Goal: Task Accomplishment & Management: Manage account settings

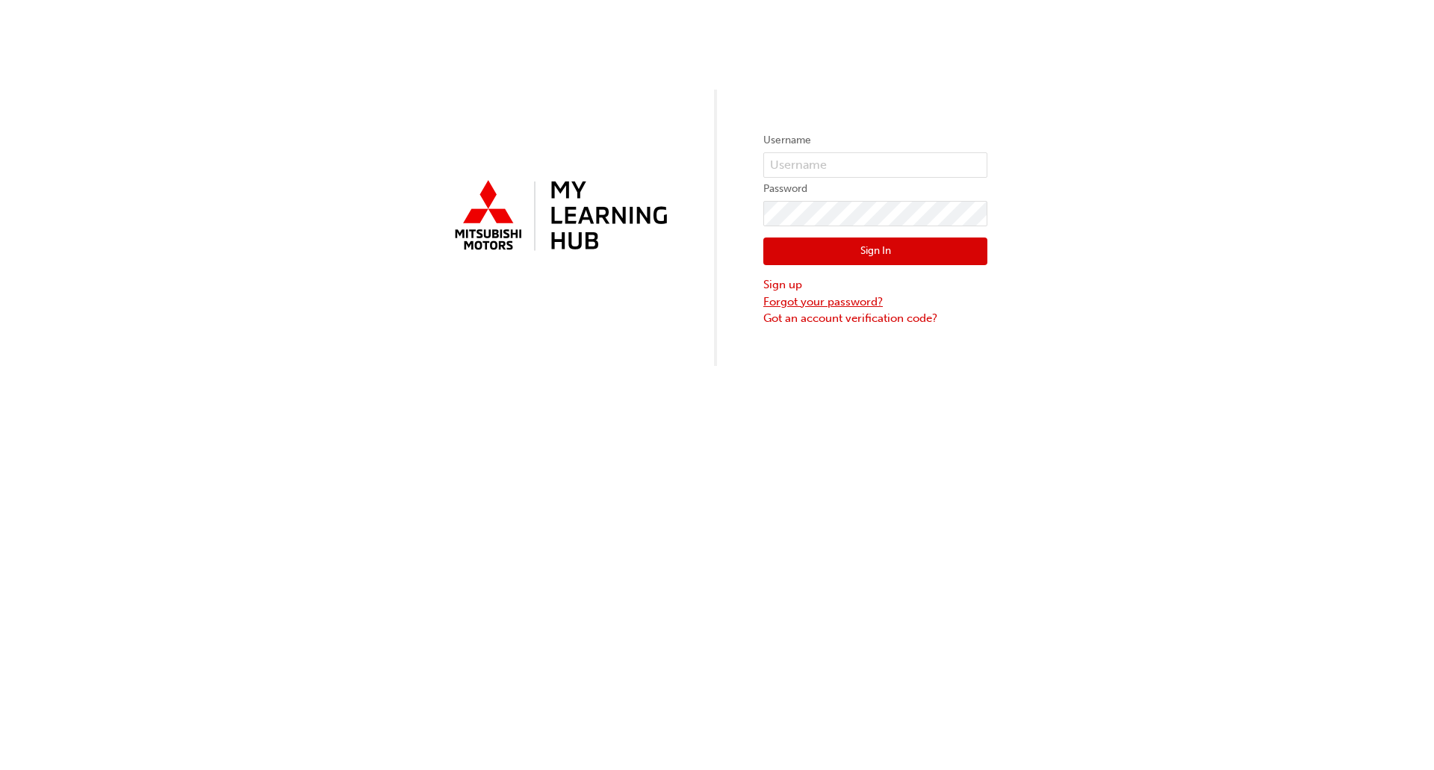
click at [791, 305] on link "Forgot your password?" at bounding box center [876, 302] width 224 height 17
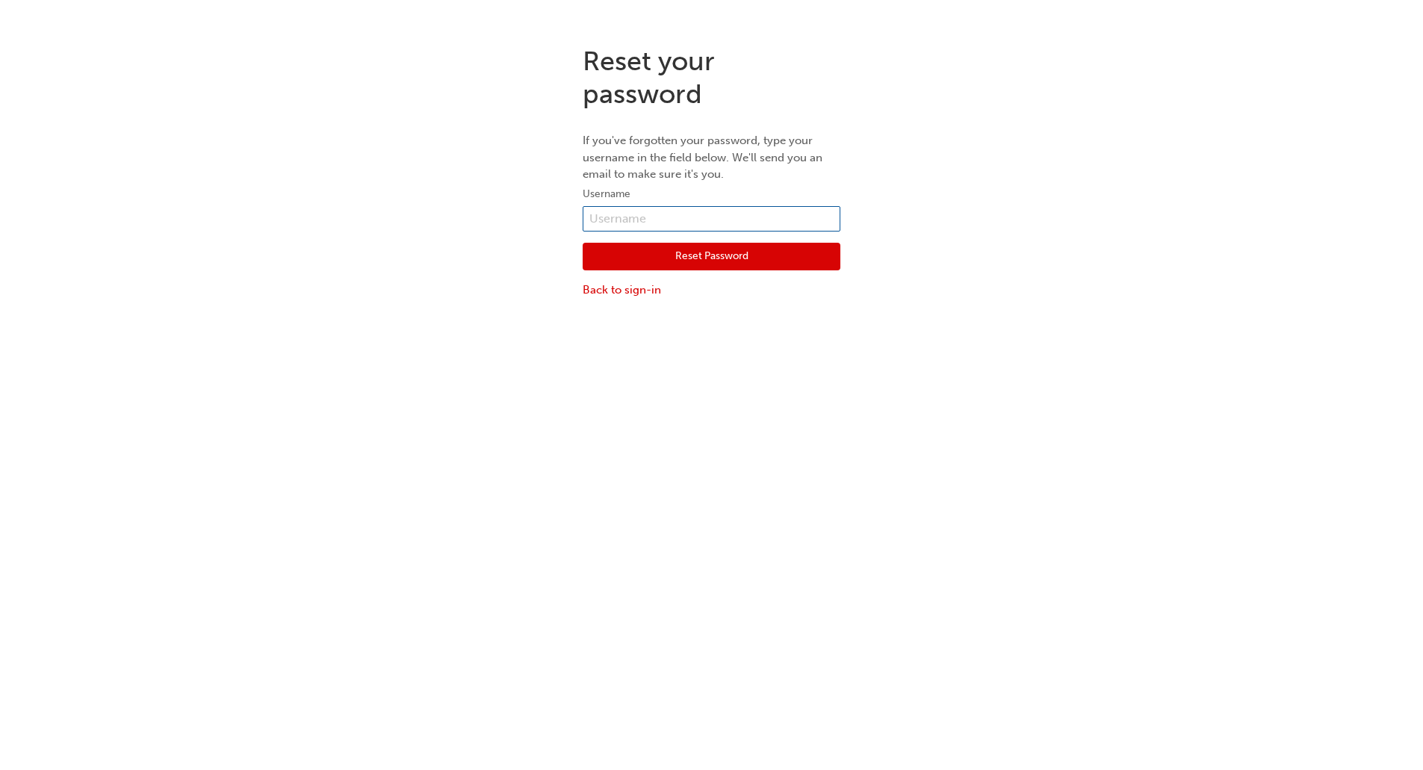
click at [687, 218] on input "text" at bounding box center [712, 218] width 258 height 25
paste input "[URL][DOMAIN_NAME]"
type input "[URL][DOMAIN_NAME]"
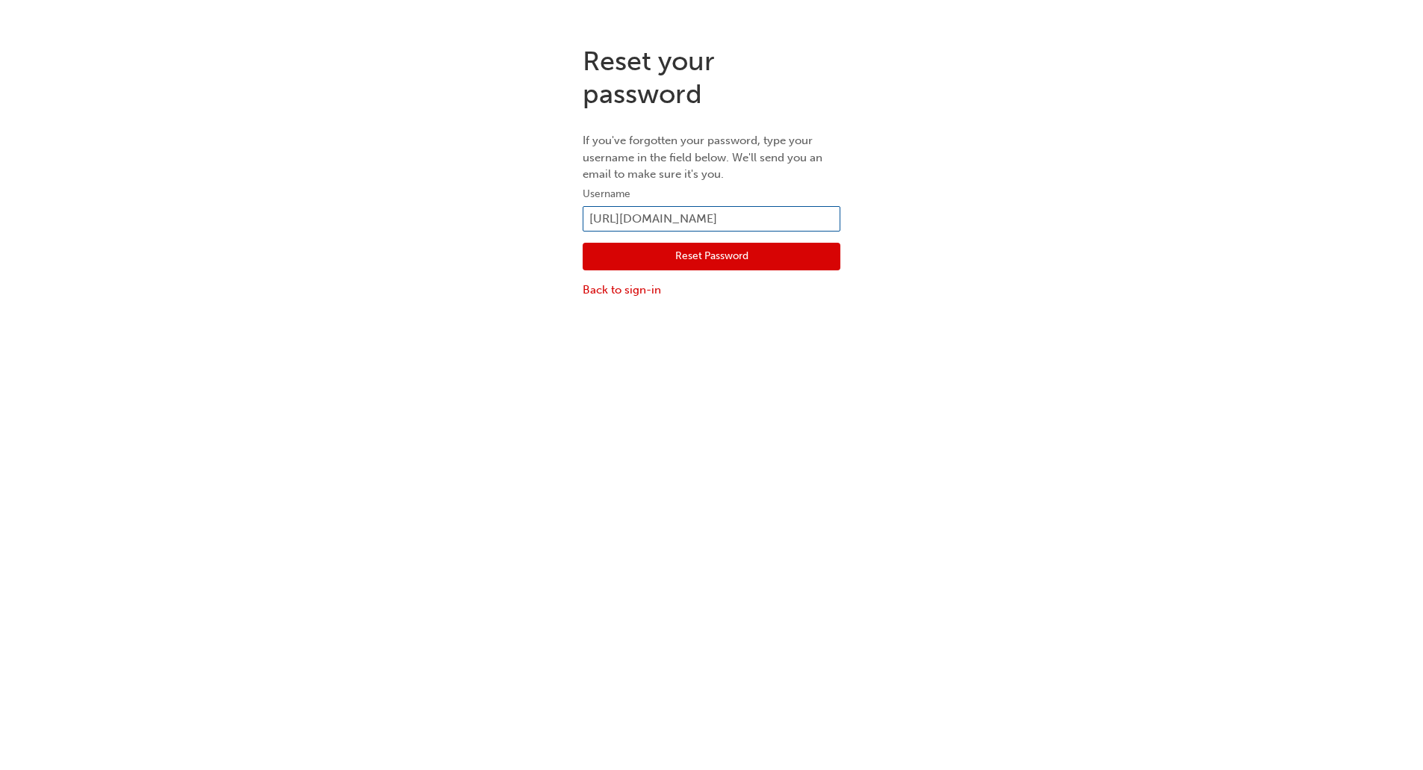
click at [714, 217] on input "[URL][DOMAIN_NAME]" at bounding box center [712, 218] width 258 height 25
click at [663, 209] on input "[URL][DOMAIN_NAME]" at bounding box center [712, 218] width 258 height 25
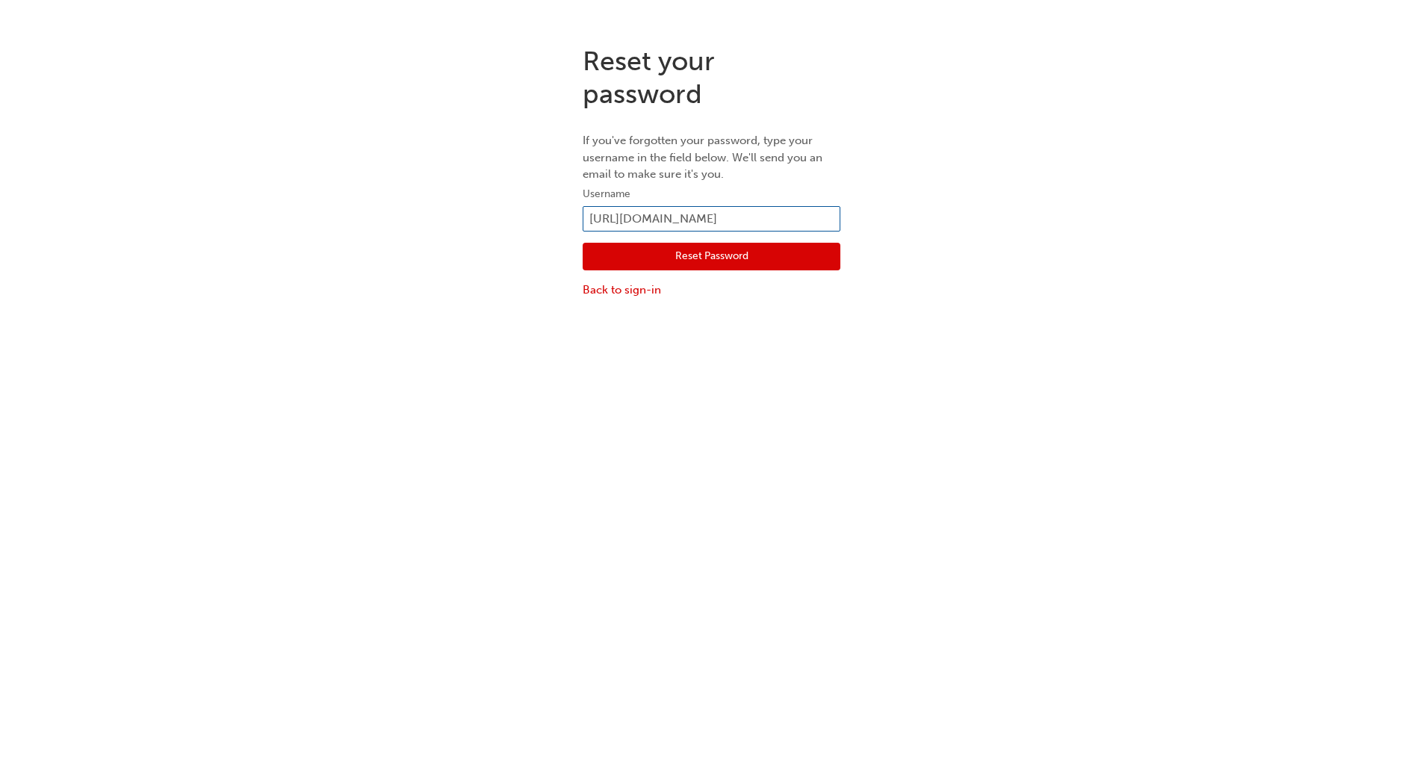
click at [663, 209] on input "[URL][DOMAIN_NAME]" at bounding box center [712, 218] width 258 height 25
paste input "[EMAIL_ADDRESS][DOMAIN_NAME]"
type input "[EMAIL_ADDRESS][DOMAIN_NAME]"
click at [660, 254] on button "Reset Password" at bounding box center [712, 257] width 258 height 28
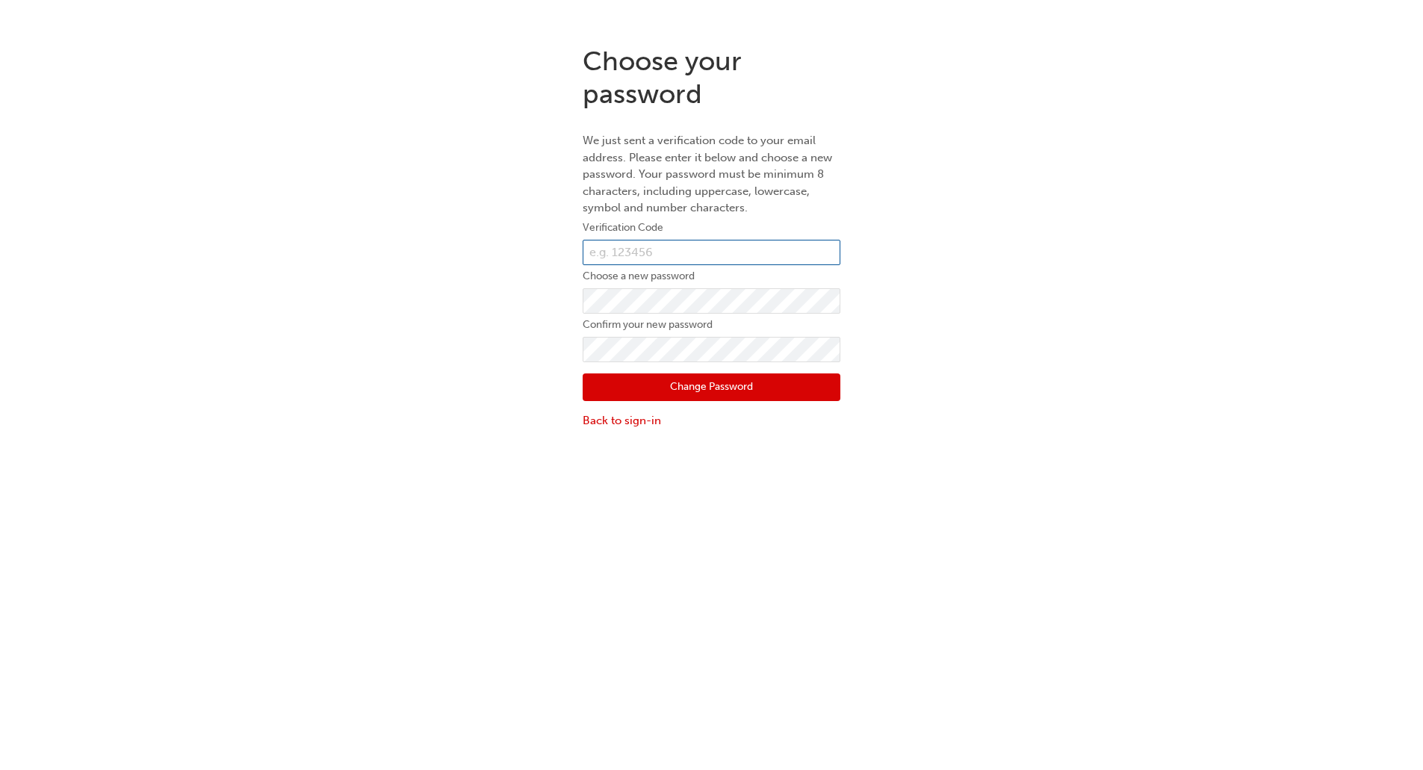
click at [614, 247] on input "text" at bounding box center [712, 252] width 258 height 25
click at [625, 253] on input "text" at bounding box center [712, 252] width 258 height 25
click at [594, 421] on link "Back to sign-in" at bounding box center [712, 420] width 258 height 17
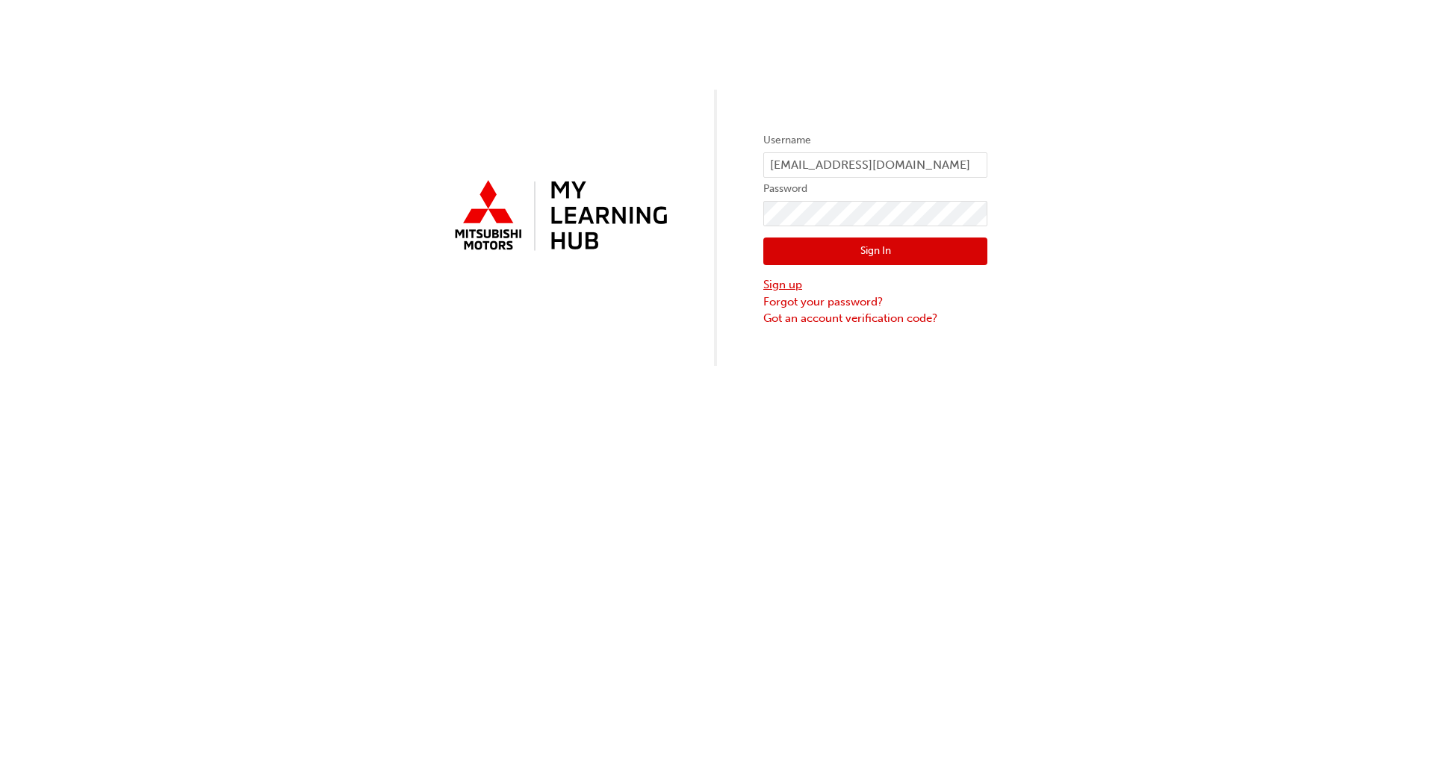
click at [779, 282] on link "Sign up" at bounding box center [876, 284] width 224 height 17
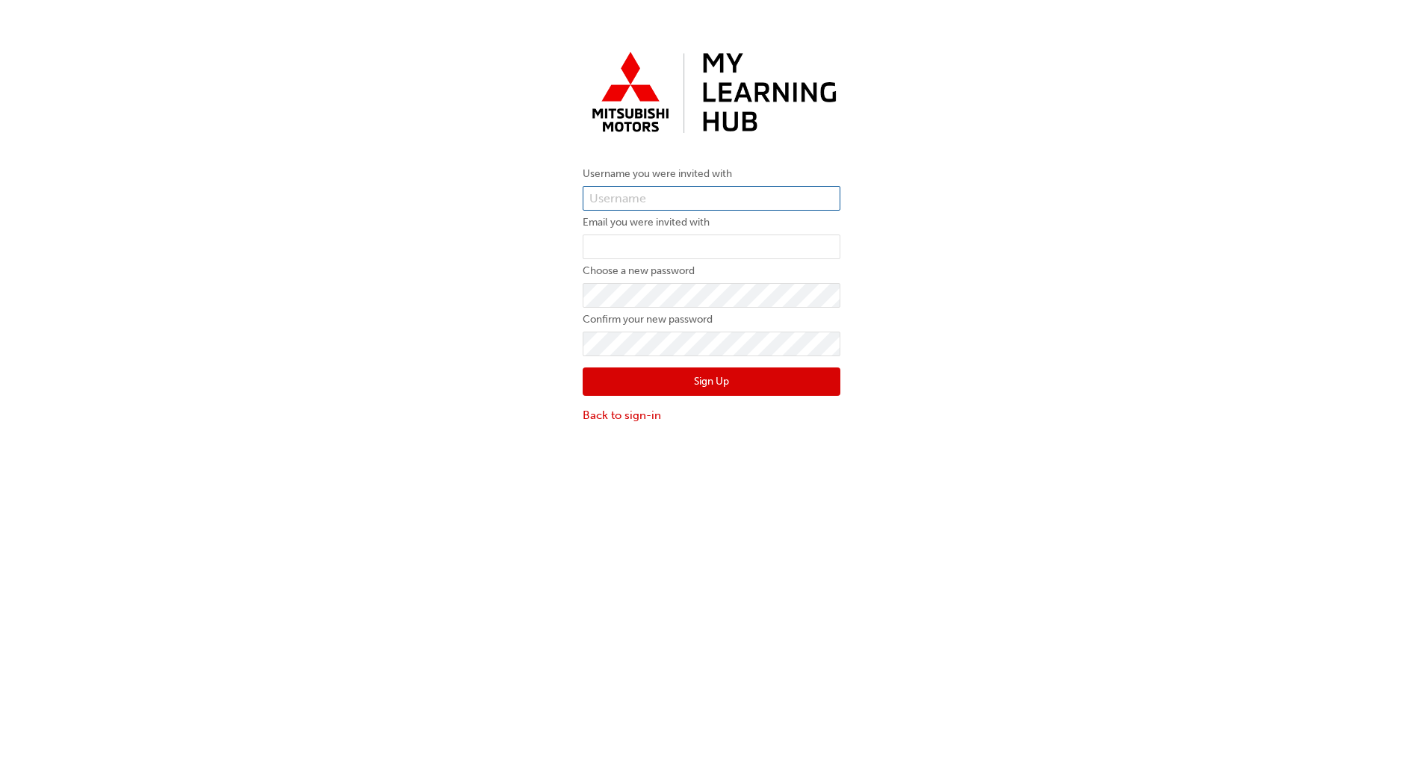
click at [607, 205] on input "text" at bounding box center [712, 198] width 258 height 25
paste input "7066409"
type input "7066409"
click at [597, 247] on input "email" at bounding box center [712, 247] width 258 height 25
paste input "[EMAIL_ADDRESS][DOMAIN_NAME]"
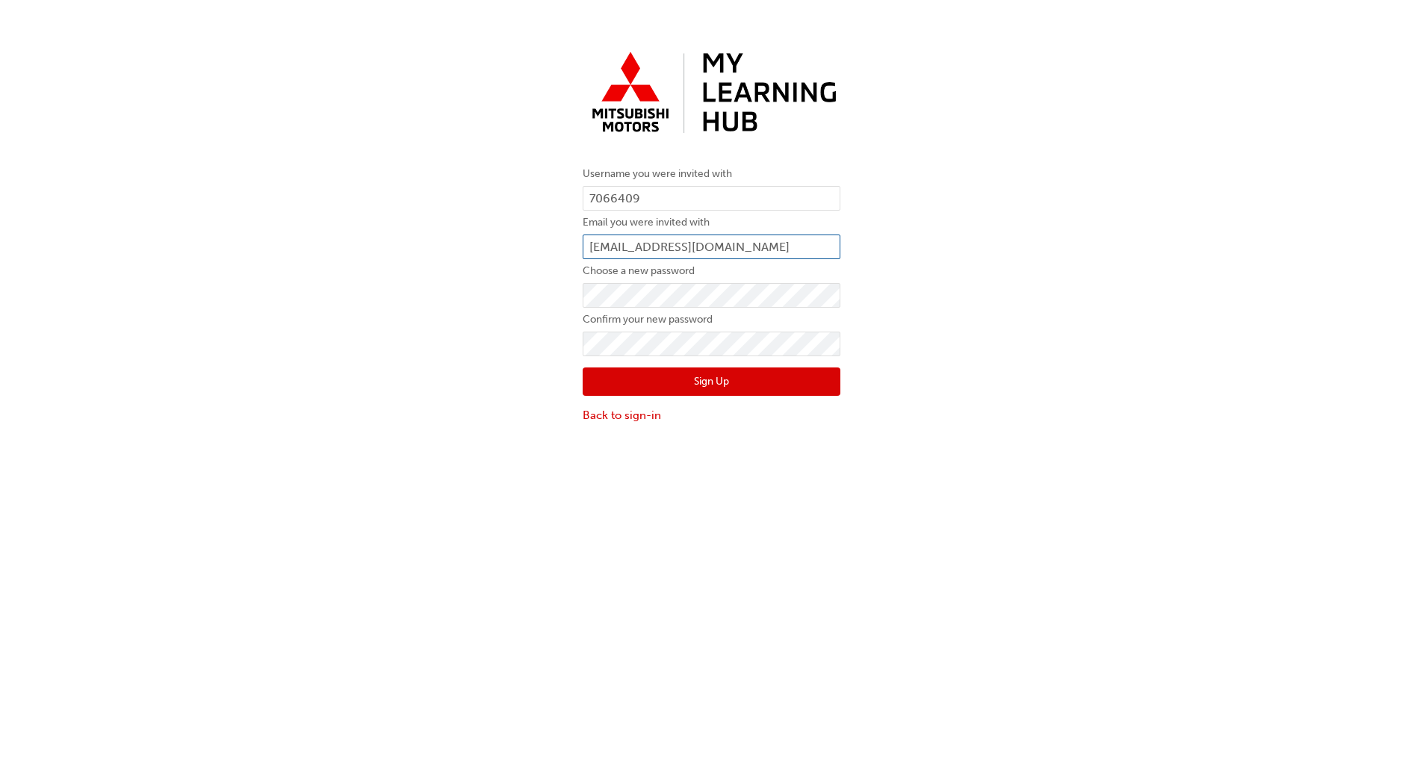
type input "[EMAIL_ADDRESS][DOMAIN_NAME]"
click at [629, 383] on button "Sign Up" at bounding box center [712, 382] width 258 height 28
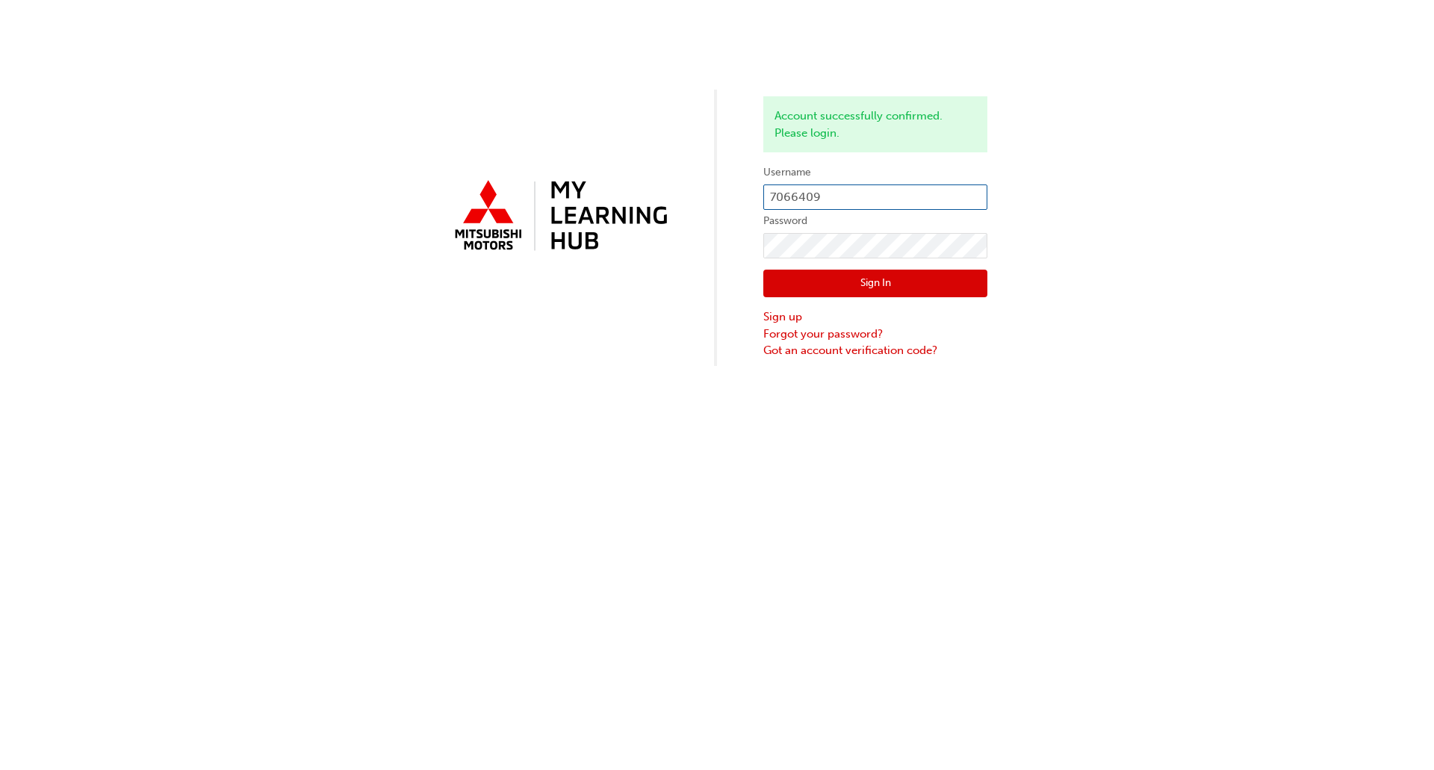
click at [811, 191] on input "7066409" at bounding box center [876, 197] width 224 height 25
click at [799, 285] on button "Sign In" at bounding box center [876, 284] width 224 height 28
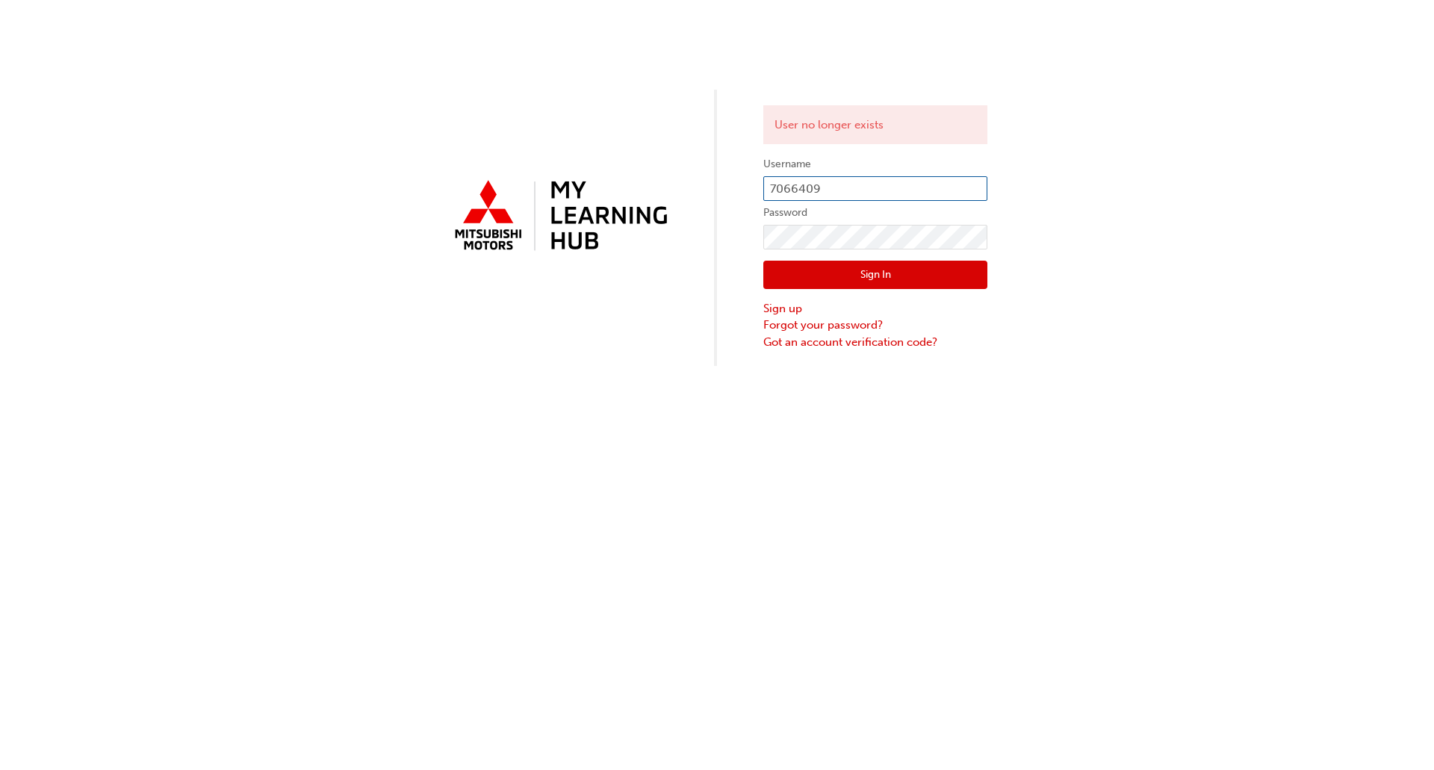
click at [801, 190] on input "7066409" at bounding box center [876, 188] width 224 height 25
click at [772, 314] on link "Sign up" at bounding box center [876, 308] width 224 height 17
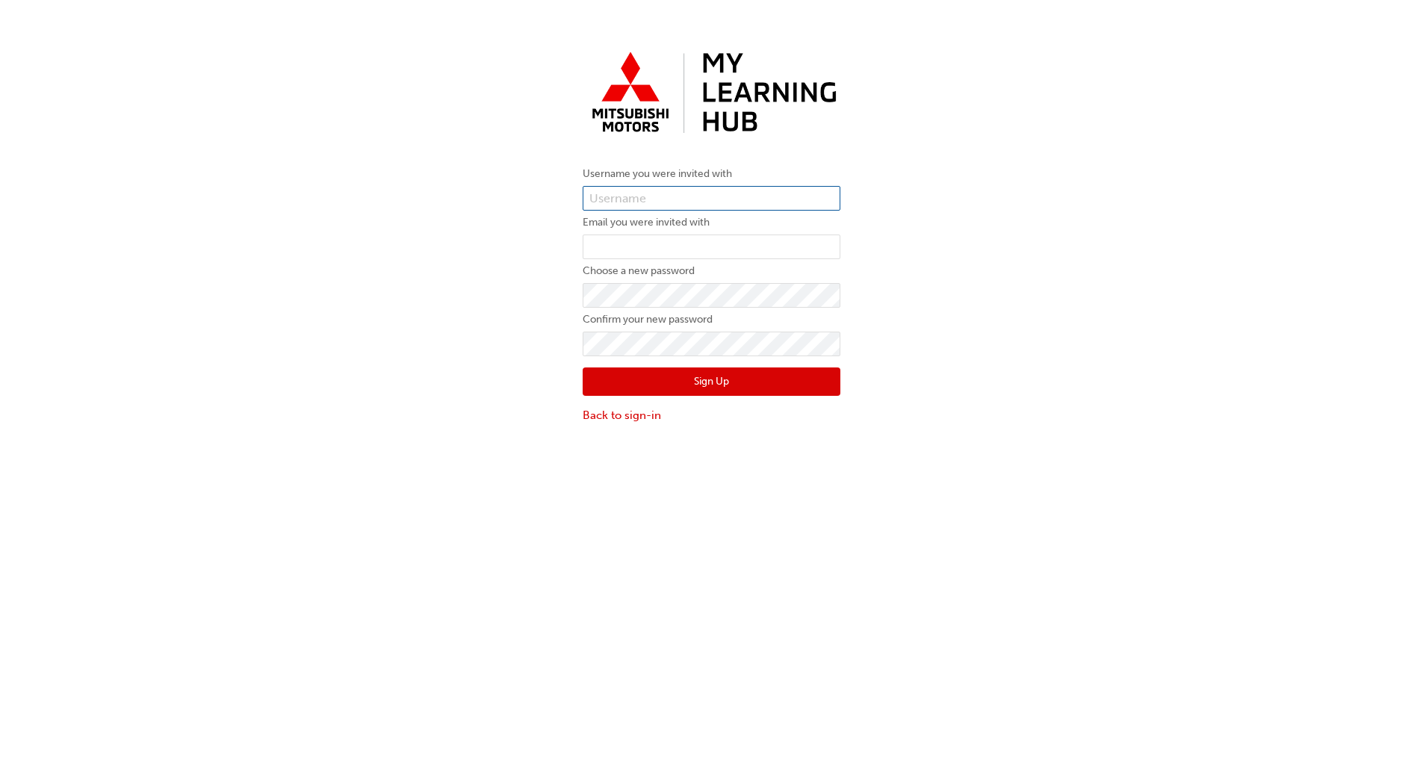
click at [625, 194] on input "text" at bounding box center [712, 198] width 258 height 25
paste input "7066409"
type input "0007066409"
paste input "[EMAIL_ADDRESS][DOMAIN_NAME]"
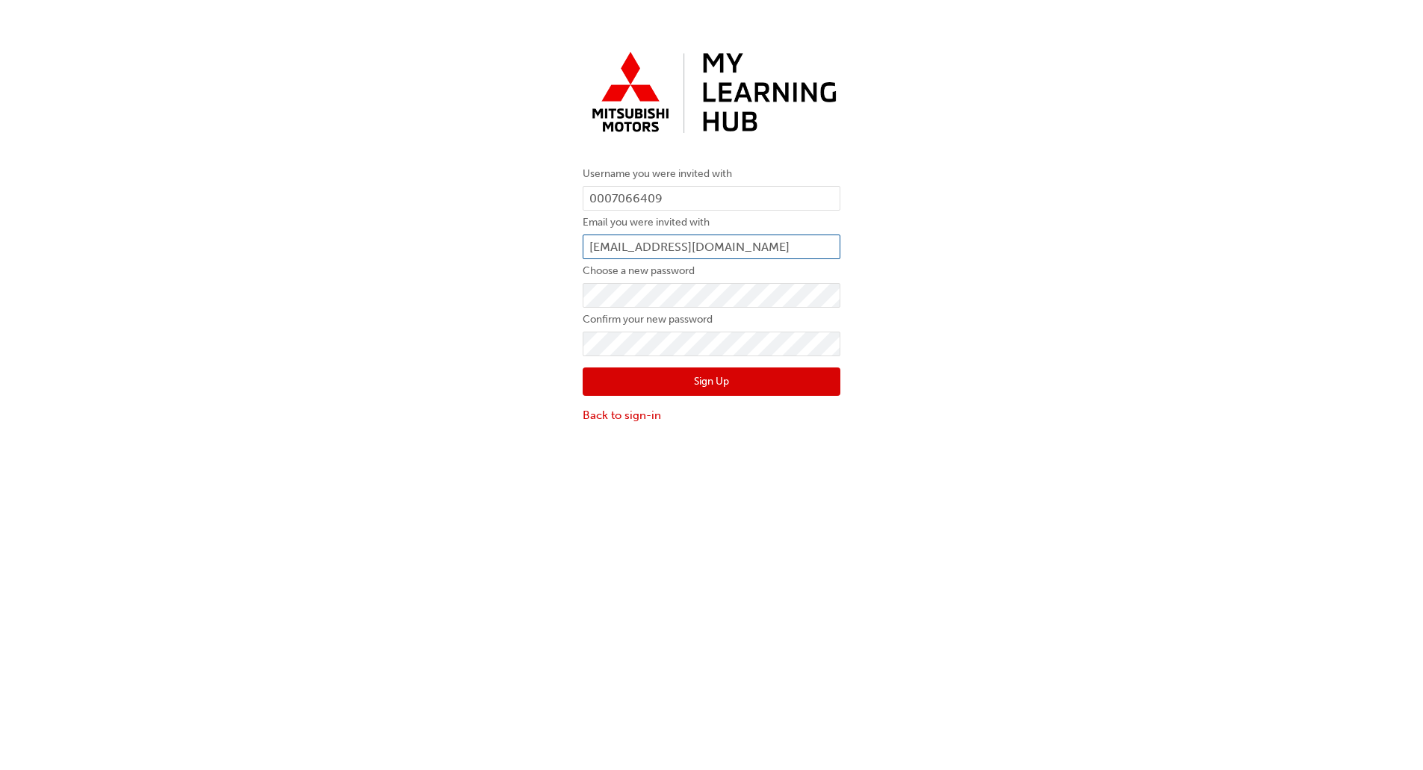
type input "[EMAIL_ADDRESS][DOMAIN_NAME]"
click at [625, 380] on button "Sign Up" at bounding box center [712, 382] width 258 height 28
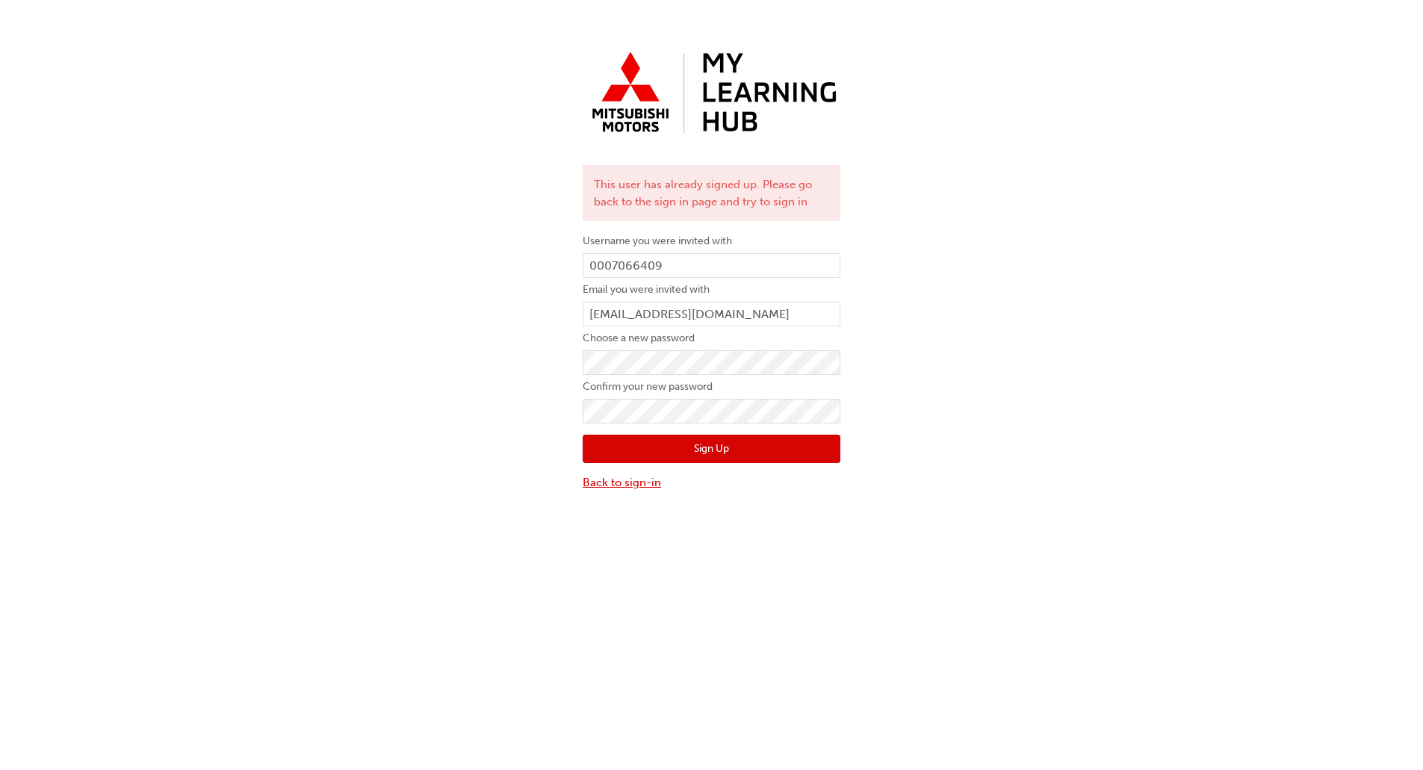
click at [623, 486] on link "Back to sign-in" at bounding box center [712, 482] width 258 height 17
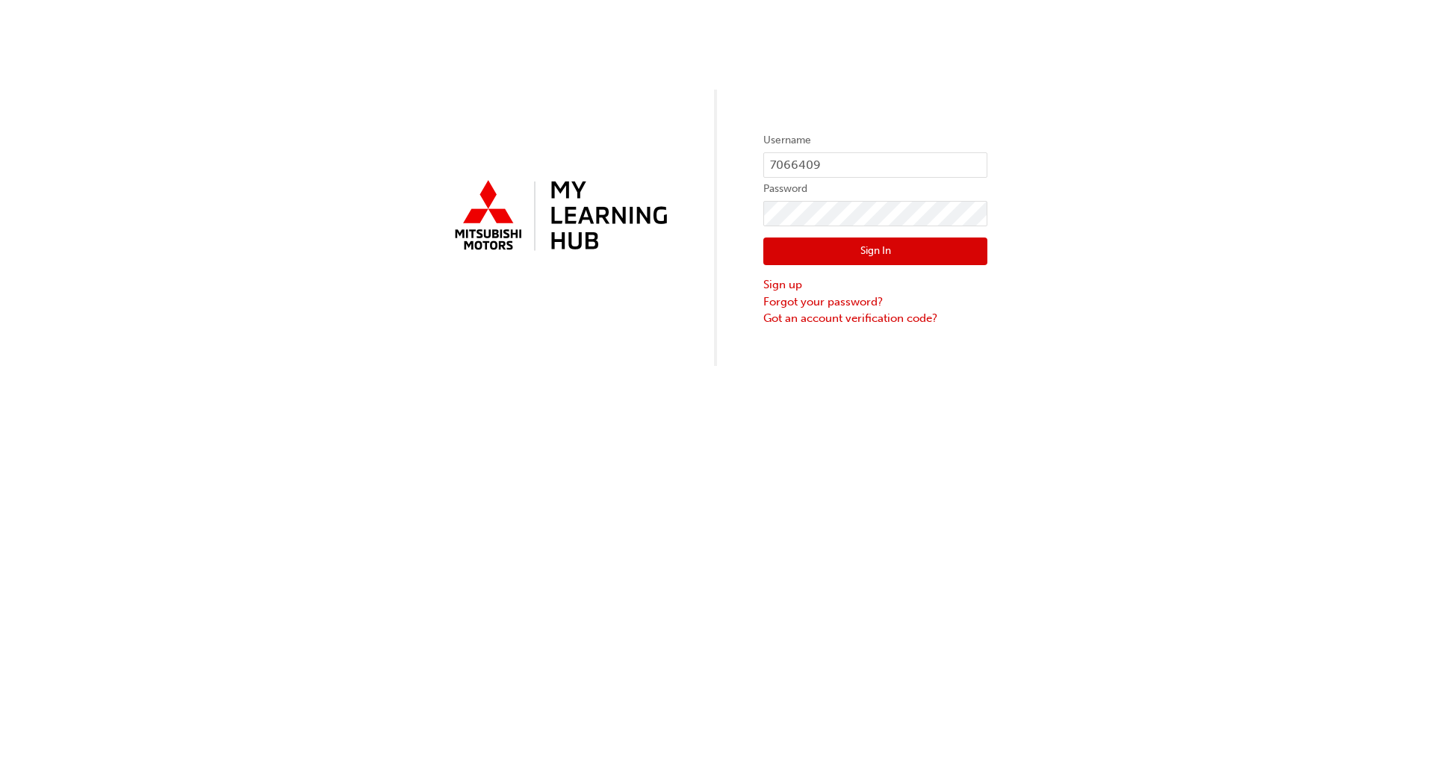
click at [770, 252] on button "Sign In" at bounding box center [876, 252] width 224 height 28
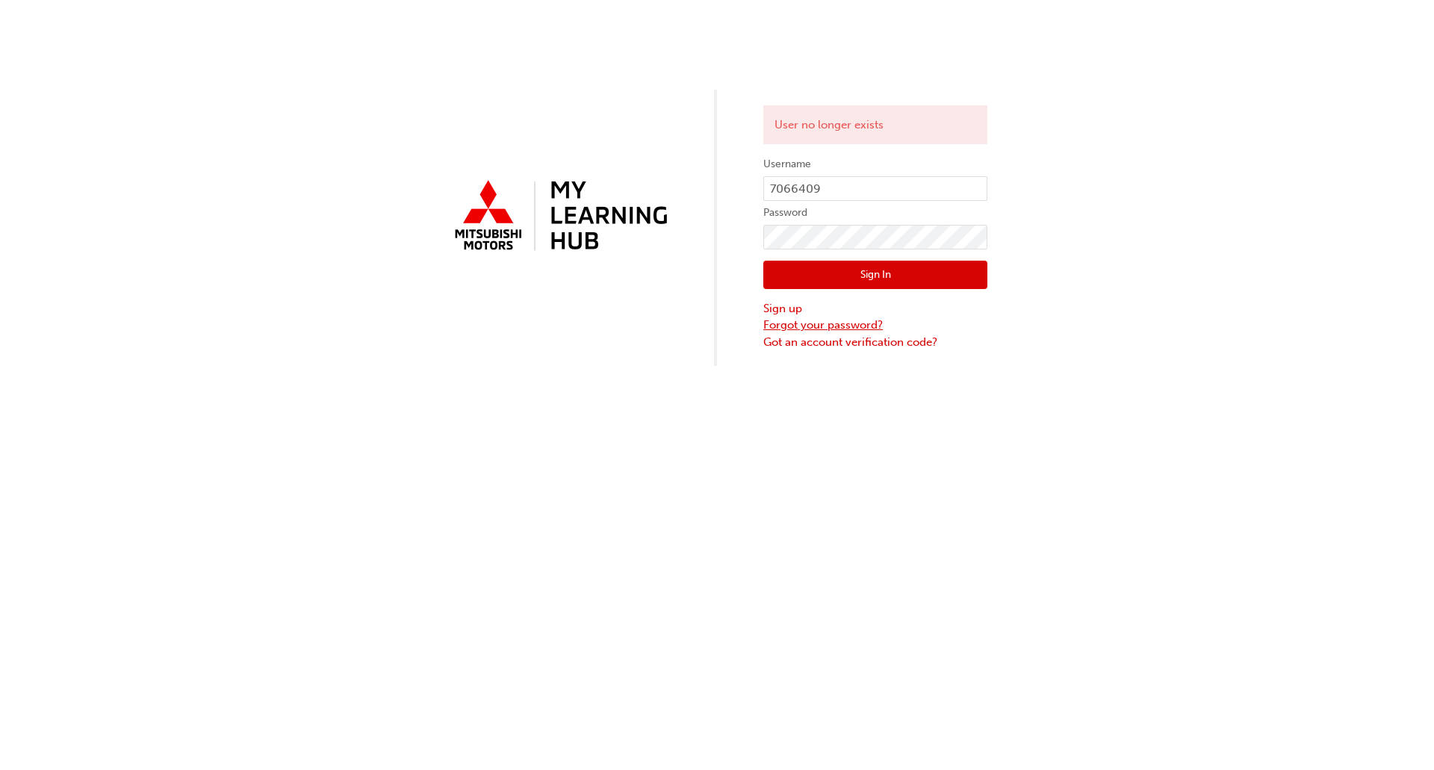
click at [783, 328] on link "Forgot your password?" at bounding box center [876, 325] width 224 height 17
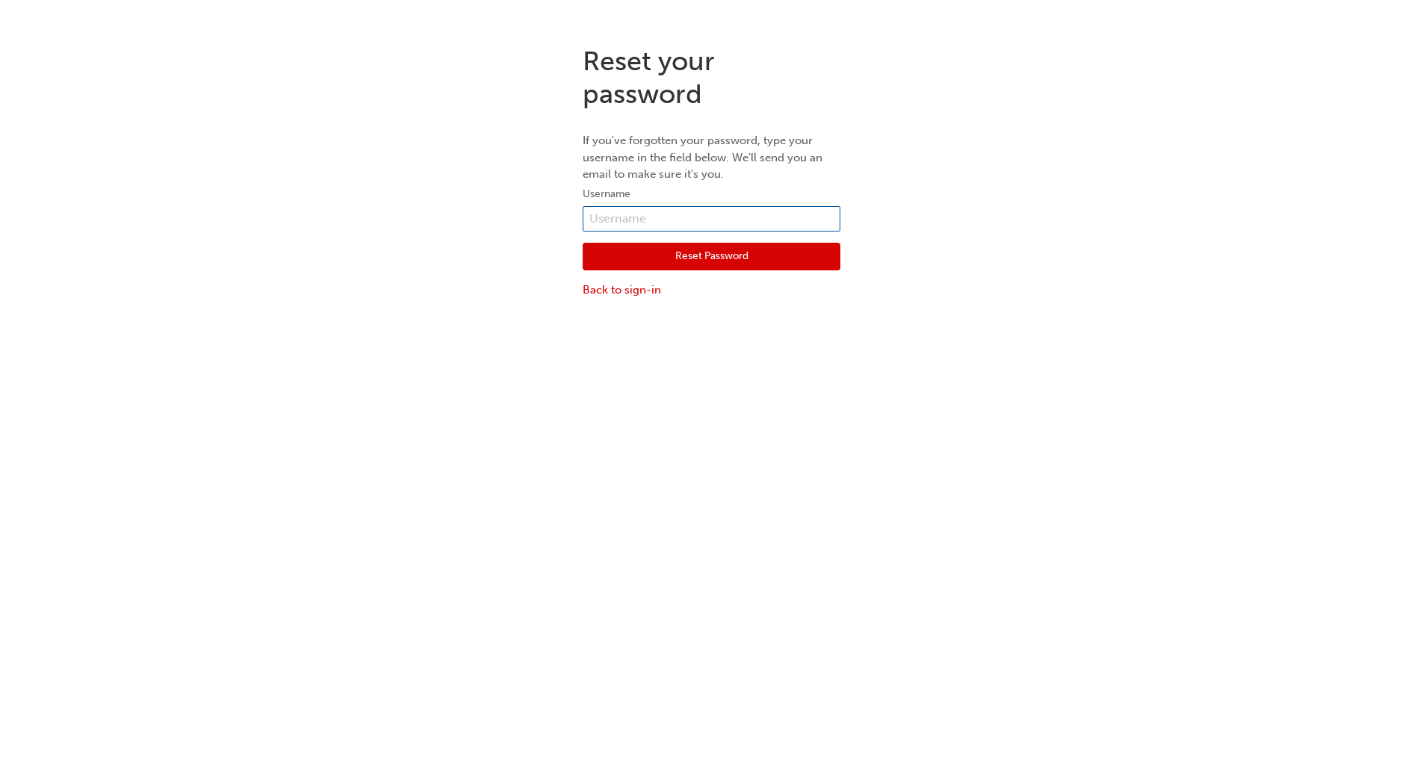
click at [622, 215] on input "text" at bounding box center [712, 218] width 258 height 25
paste input "[EMAIL_ADDRESS][DOMAIN_NAME]"
type input "[EMAIL_ADDRESS][DOMAIN_NAME]"
click at [649, 264] on button "Reset Password" at bounding box center [712, 257] width 258 height 28
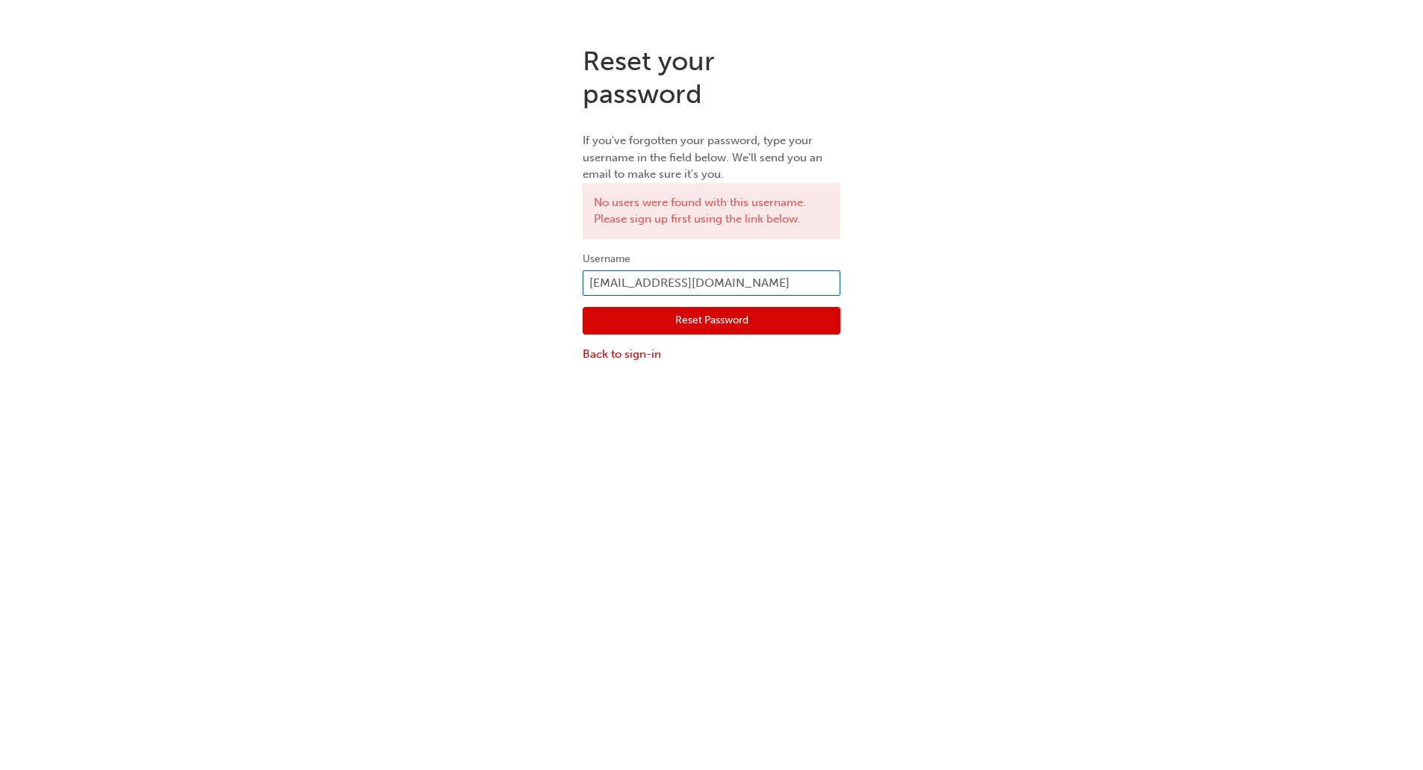
click at [738, 282] on input "[EMAIL_ADDRESS][DOMAIN_NAME]" at bounding box center [712, 282] width 258 height 25
click at [737, 282] on input "[EMAIL_ADDRESS][DOMAIN_NAME]" at bounding box center [712, 282] width 258 height 25
paste input "7066409"
type input "7066409"
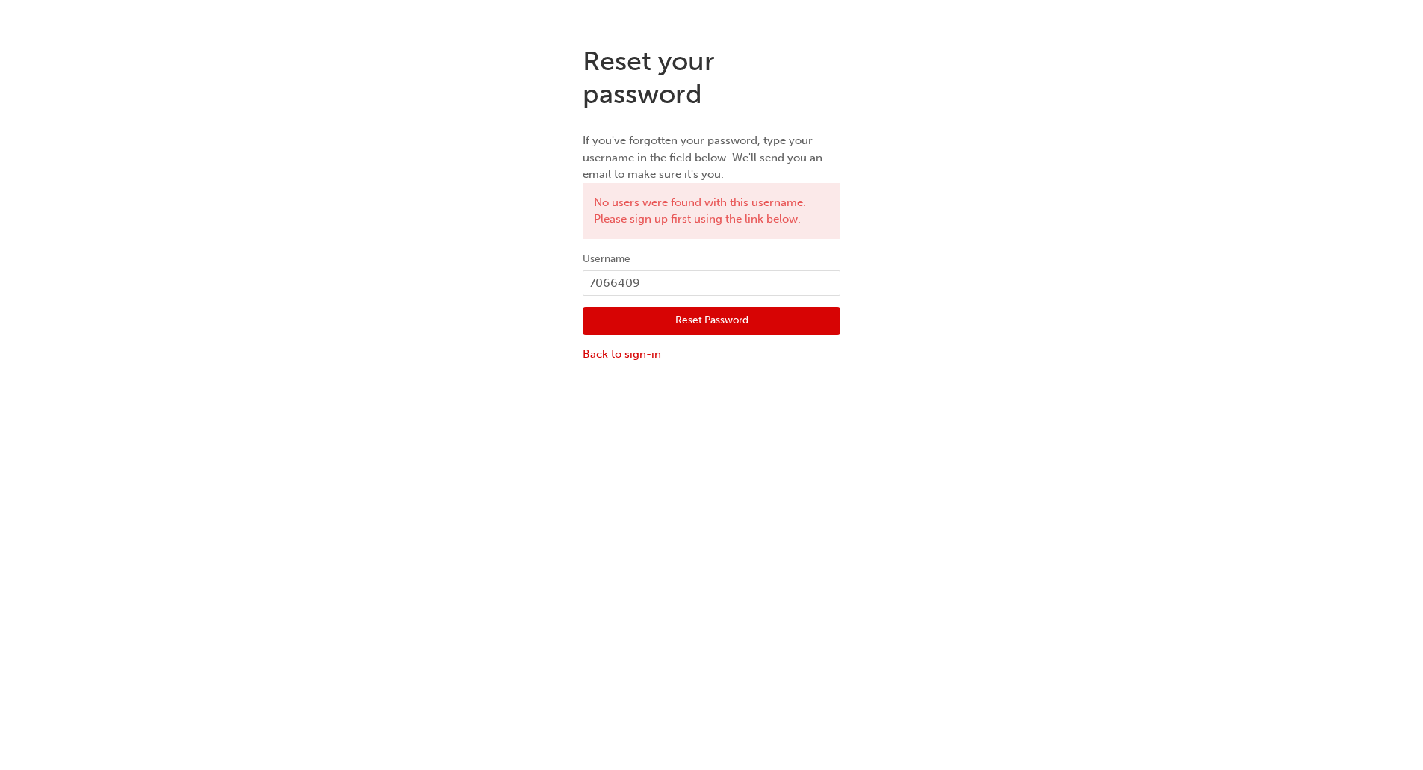
click at [622, 324] on button "Reset Password" at bounding box center [712, 321] width 258 height 28
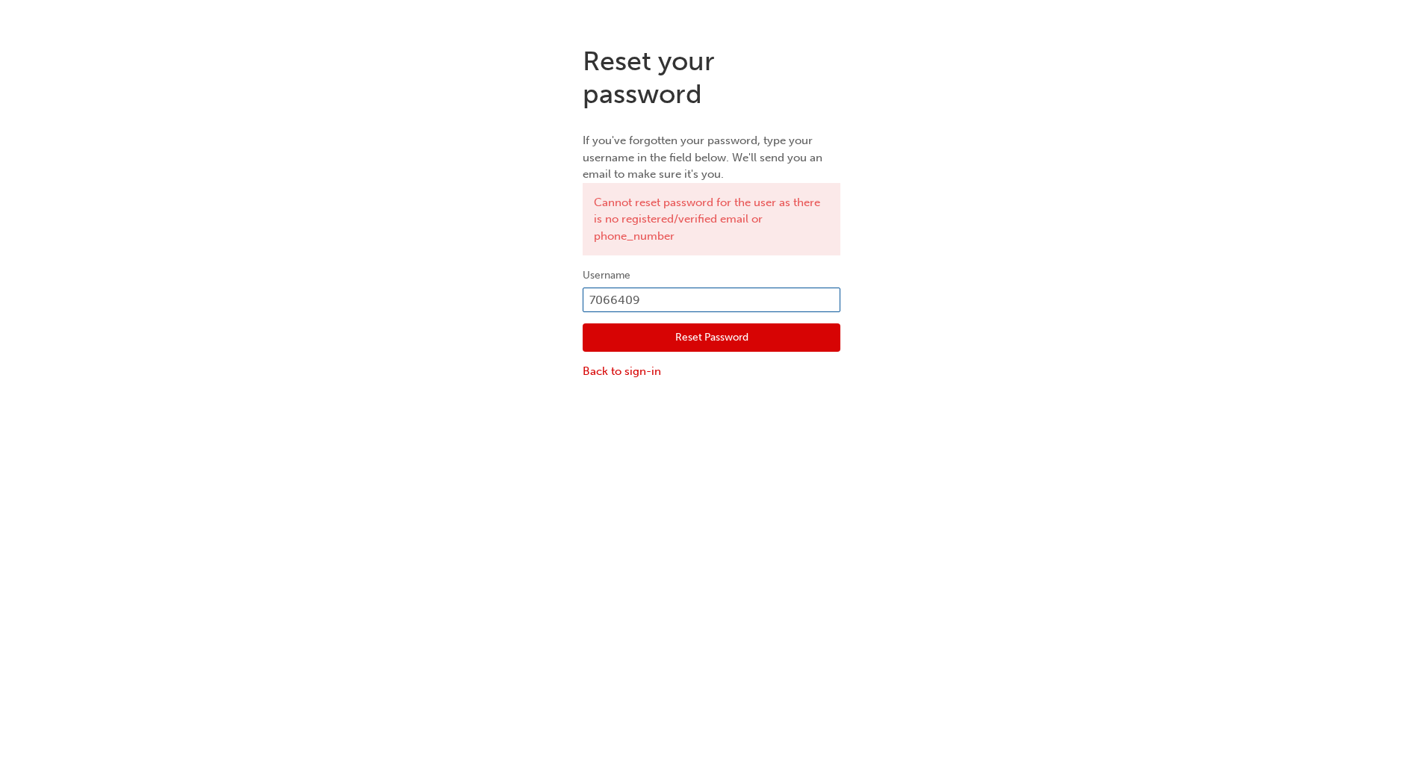
click at [644, 294] on input "7066409" at bounding box center [712, 300] width 258 height 25
drag, startPoint x: 644, startPoint y: 289, endPoint x: 584, endPoint y: 302, distance: 61.1
click at [584, 302] on input "7066409" at bounding box center [712, 300] width 258 height 25
click at [584, 301] on input "7066409" at bounding box center [712, 300] width 258 height 25
click at [593, 304] on input "7066409" at bounding box center [712, 300] width 258 height 25
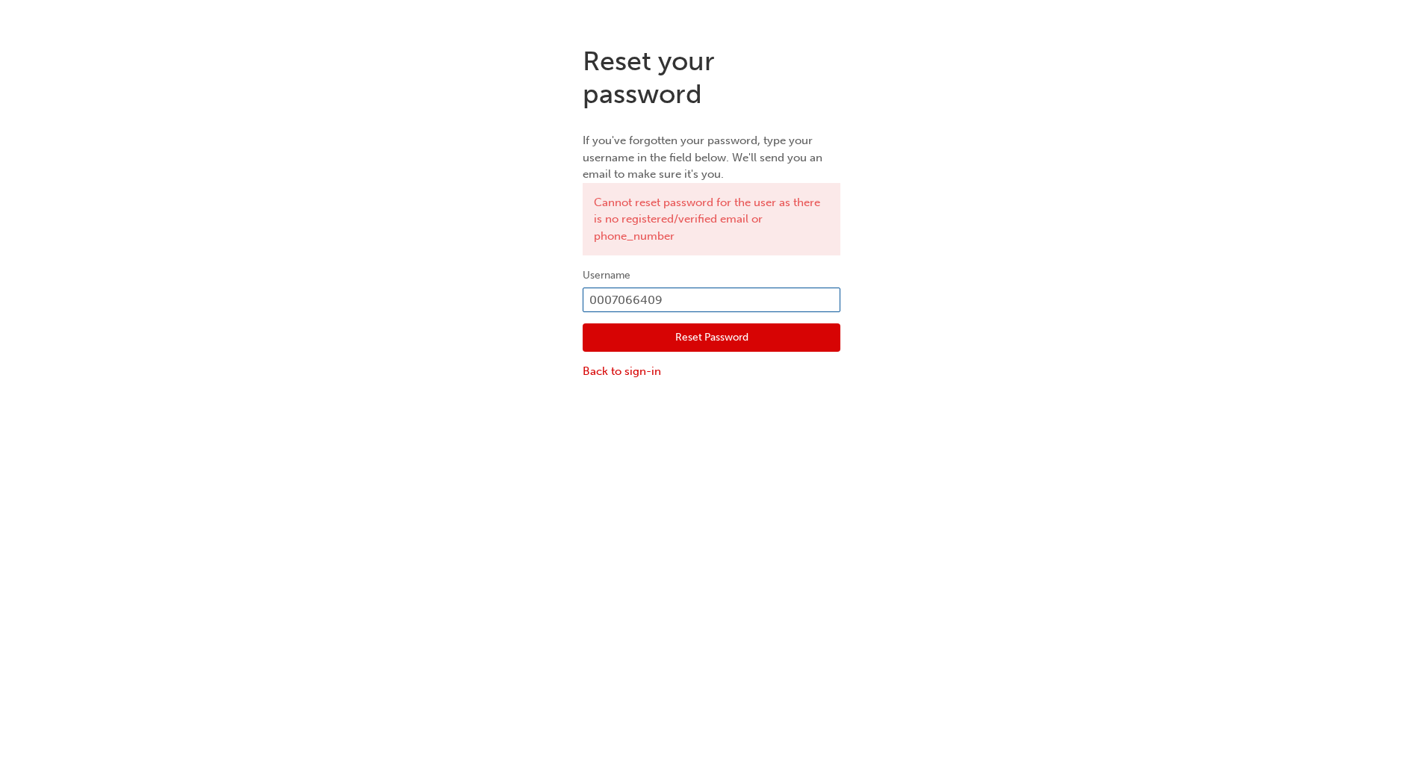
type input "0007066409"
click at [677, 344] on button "Reset Password" at bounding box center [712, 338] width 258 height 28
click at [661, 311] on input "0007066409" at bounding box center [712, 300] width 258 height 25
paste input "[PERSON_NAME]"
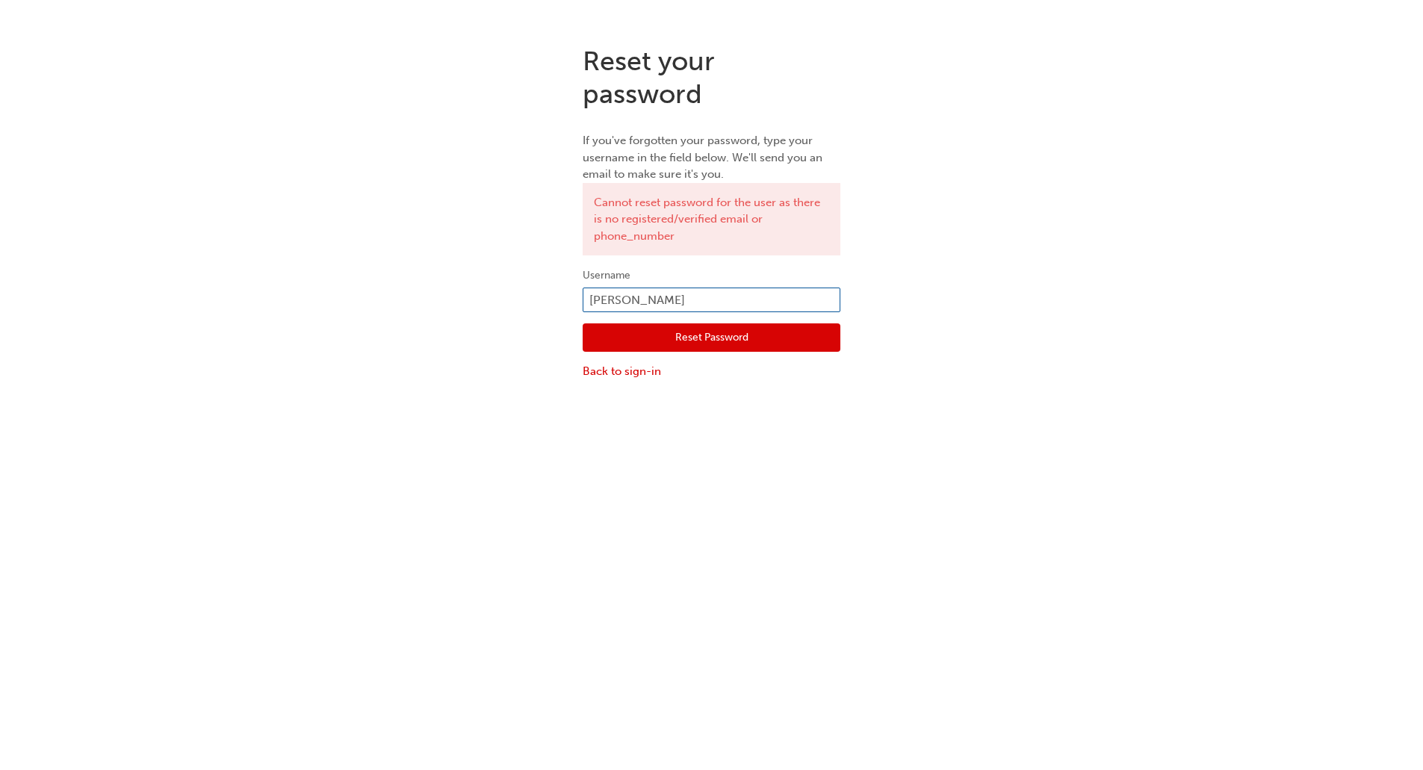
type input "[PERSON_NAME]"
click at [619, 346] on button "Reset Password" at bounding box center [712, 338] width 258 height 28
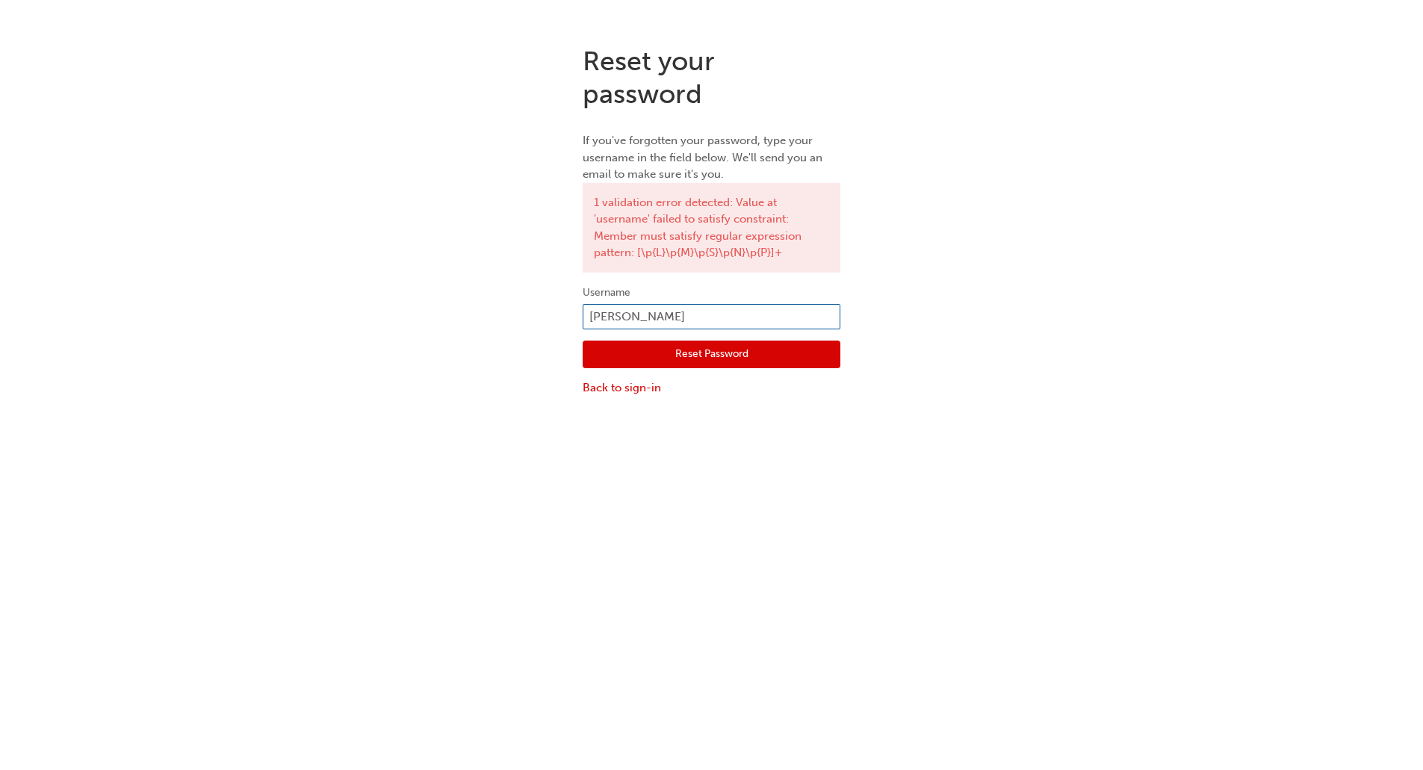
click at [699, 309] on input "[PERSON_NAME]" at bounding box center [712, 316] width 258 height 25
paste input "[EMAIL_ADDRESS][DOMAIN_NAME]"
type input "[EMAIL_ADDRESS][DOMAIN_NAME]"
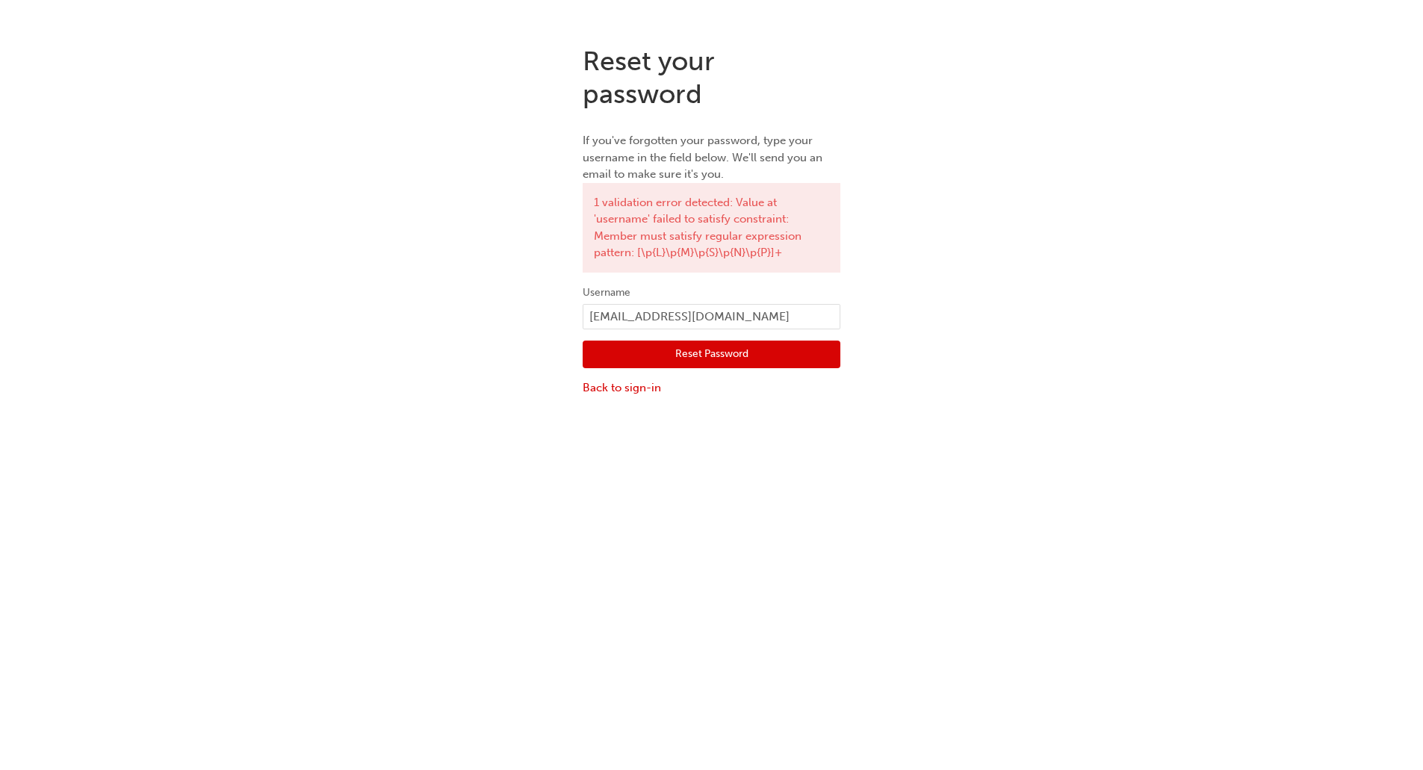
click at [655, 356] on button "Reset Password" at bounding box center [712, 355] width 258 height 28
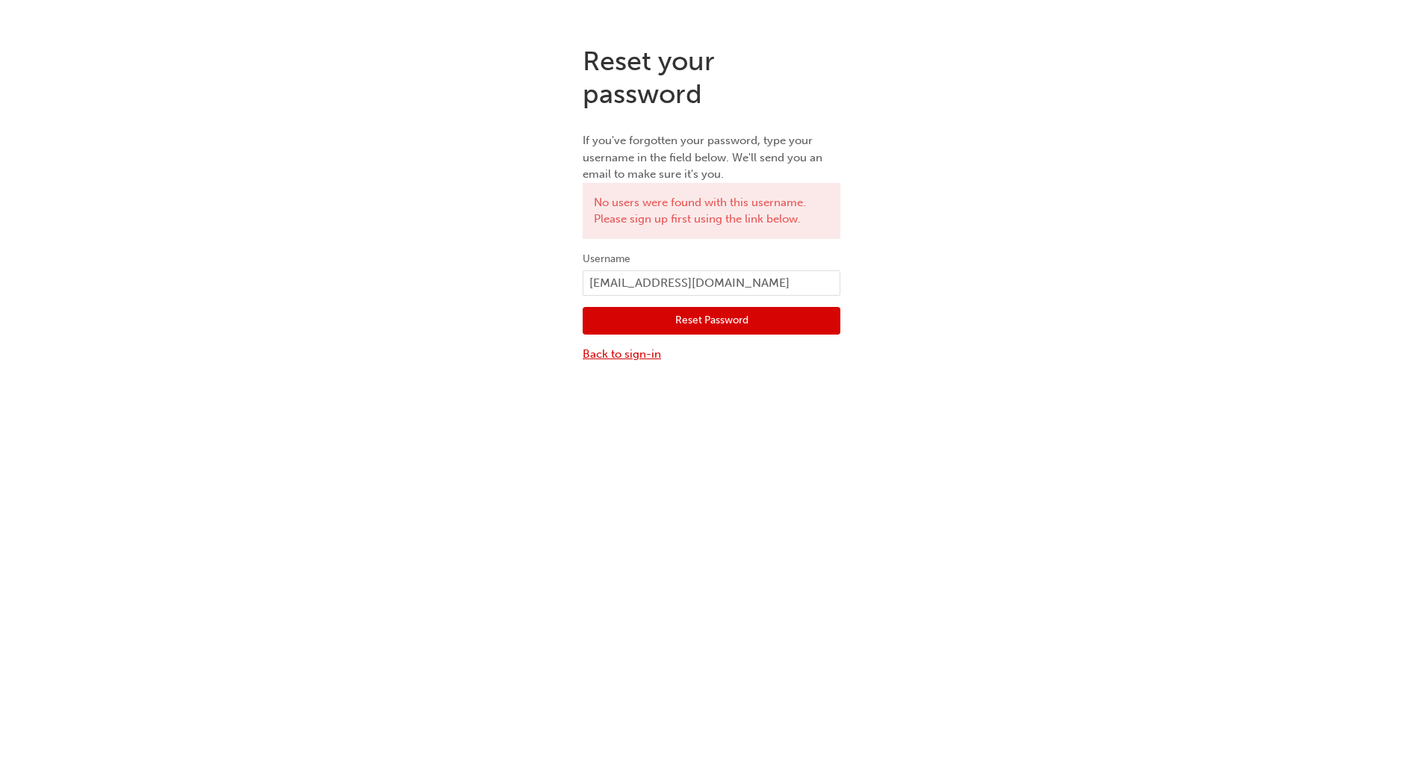
click at [622, 357] on link "Back to sign-in" at bounding box center [712, 354] width 258 height 17
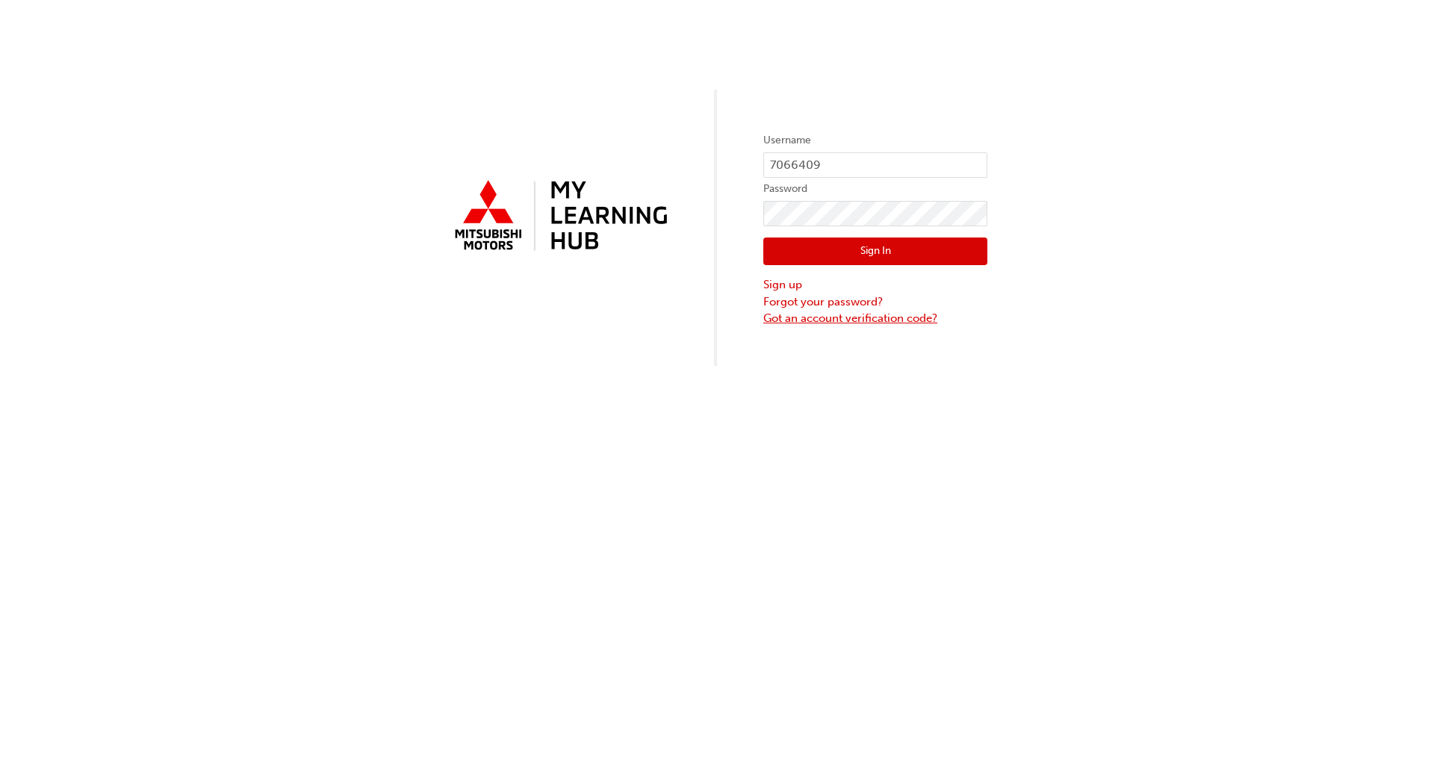
click at [805, 321] on link "Got an account verification code?" at bounding box center [876, 318] width 224 height 17
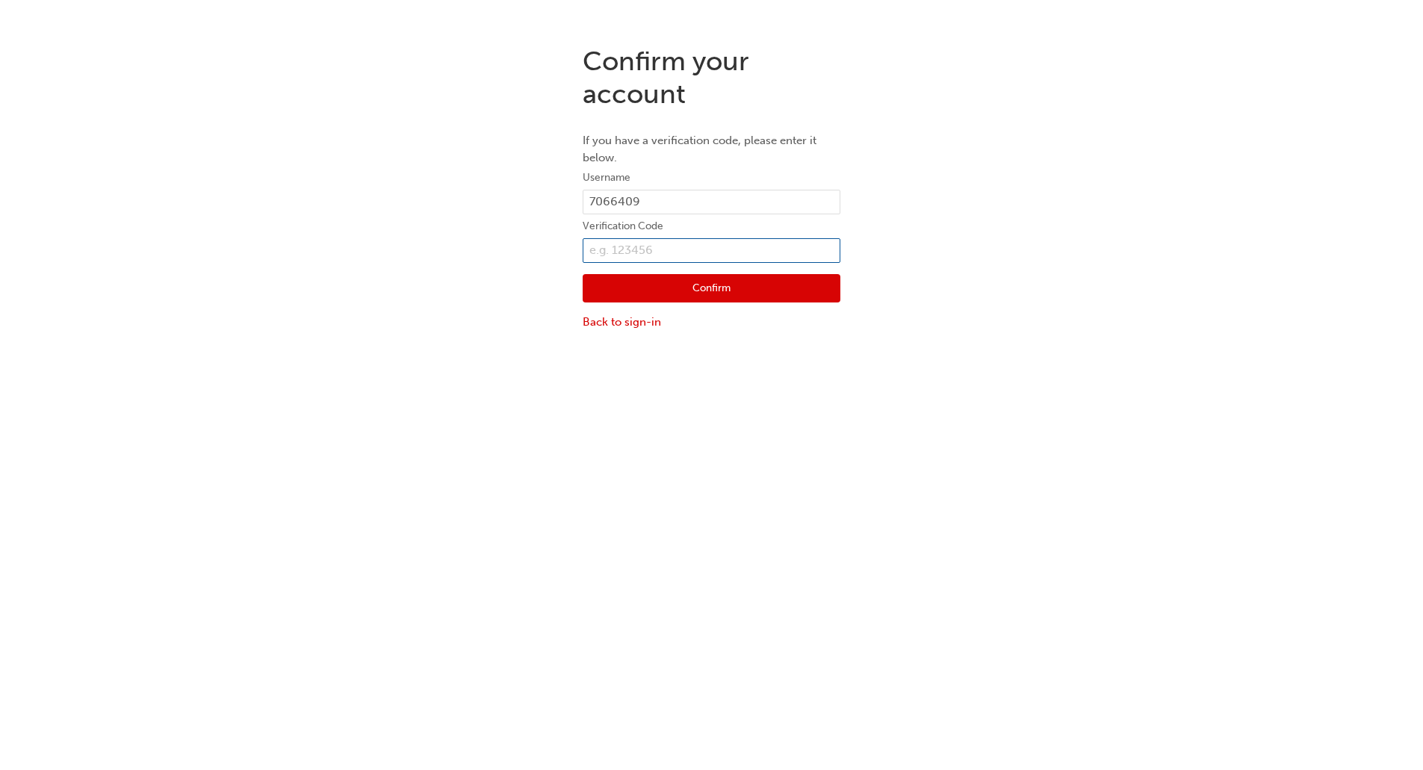
click at [633, 253] on input "text" at bounding box center [712, 250] width 258 height 25
paste input "814835"
type input "814835"
click at [625, 286] on button "Confirm" at bounding box center [712, 288] width 258 height 28
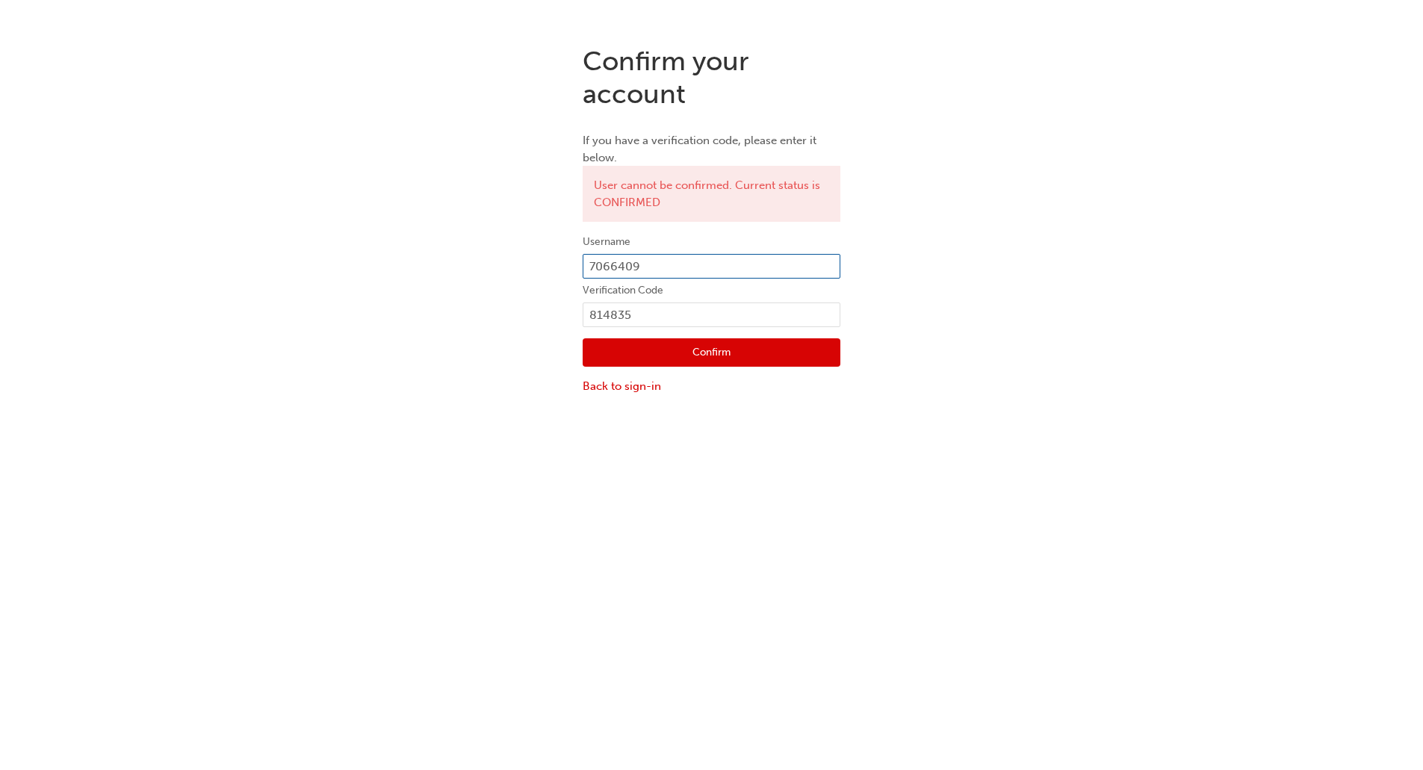
click at [623, 270] on input "7066409" at bounding box center [712, 266] width 258 height 25
click at [612, 389] on link "Back to sign-in" at bounding box center [712, 386] width 258 height 17
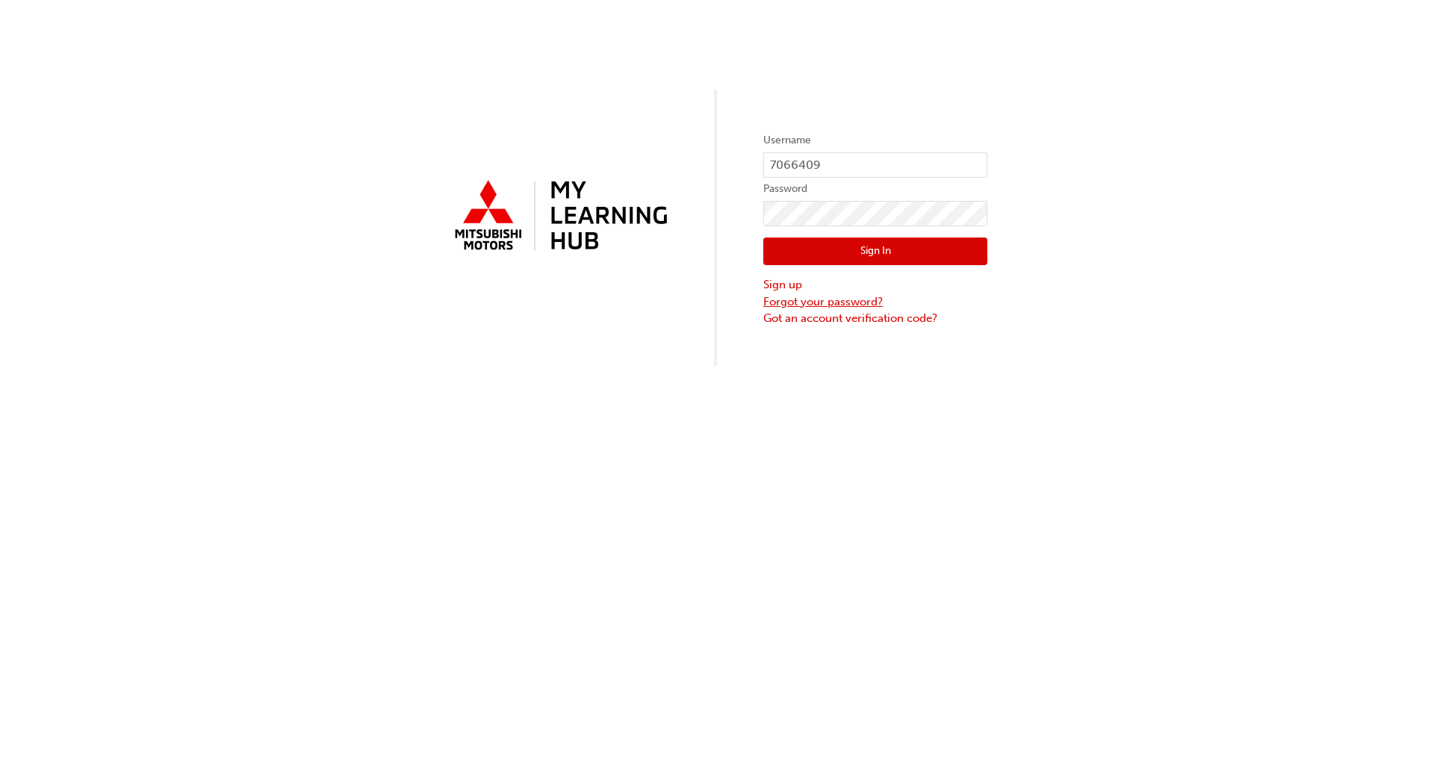
click at [781, 301] on link "Forgot your password?" at bounding box center [876, 302] width 224 height 17
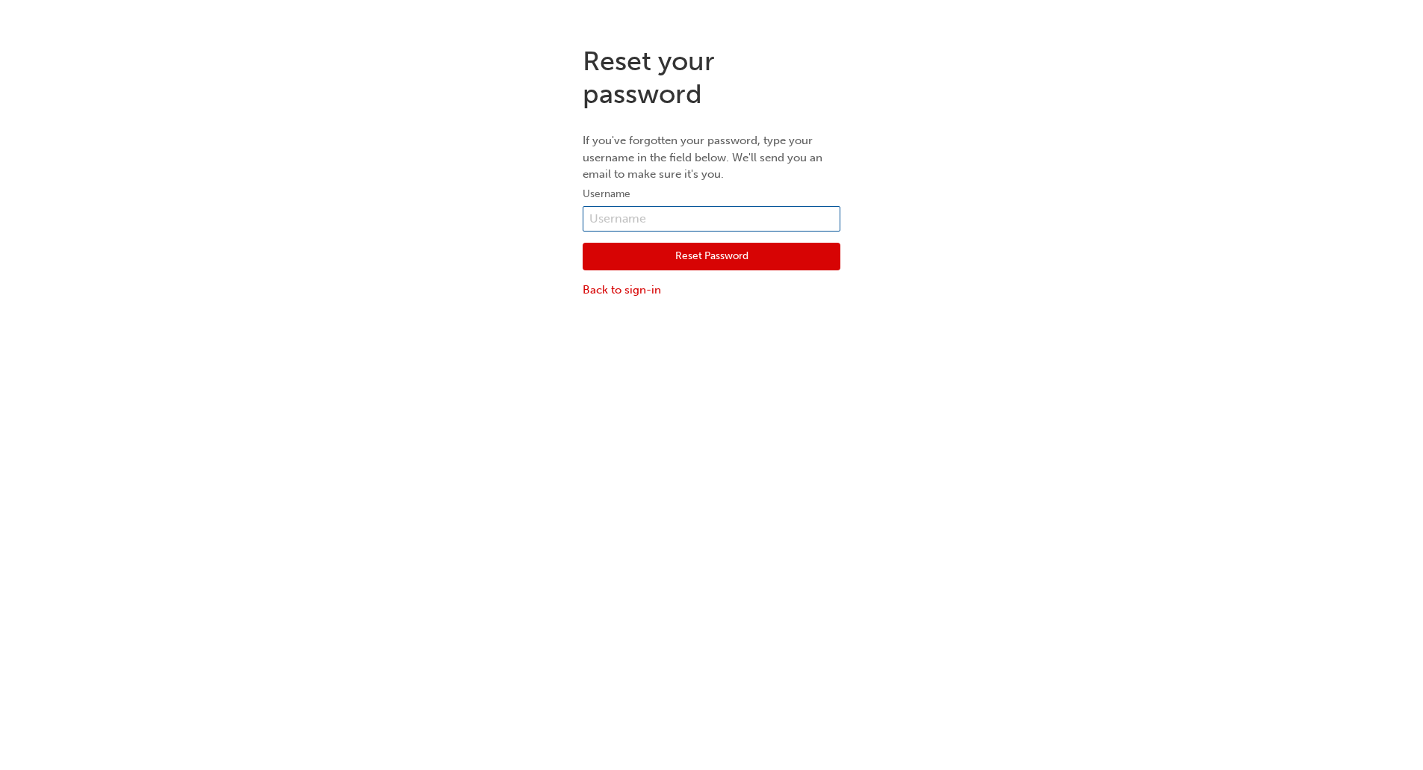
click at [640, 218] on input "text" at bounding box center [712, 218] width 258 height 25
paste input "7066409"
type input "7066409"
click at [634, 262] on button "Reset Password" at bounding box center [712, 257] width 258 height 28
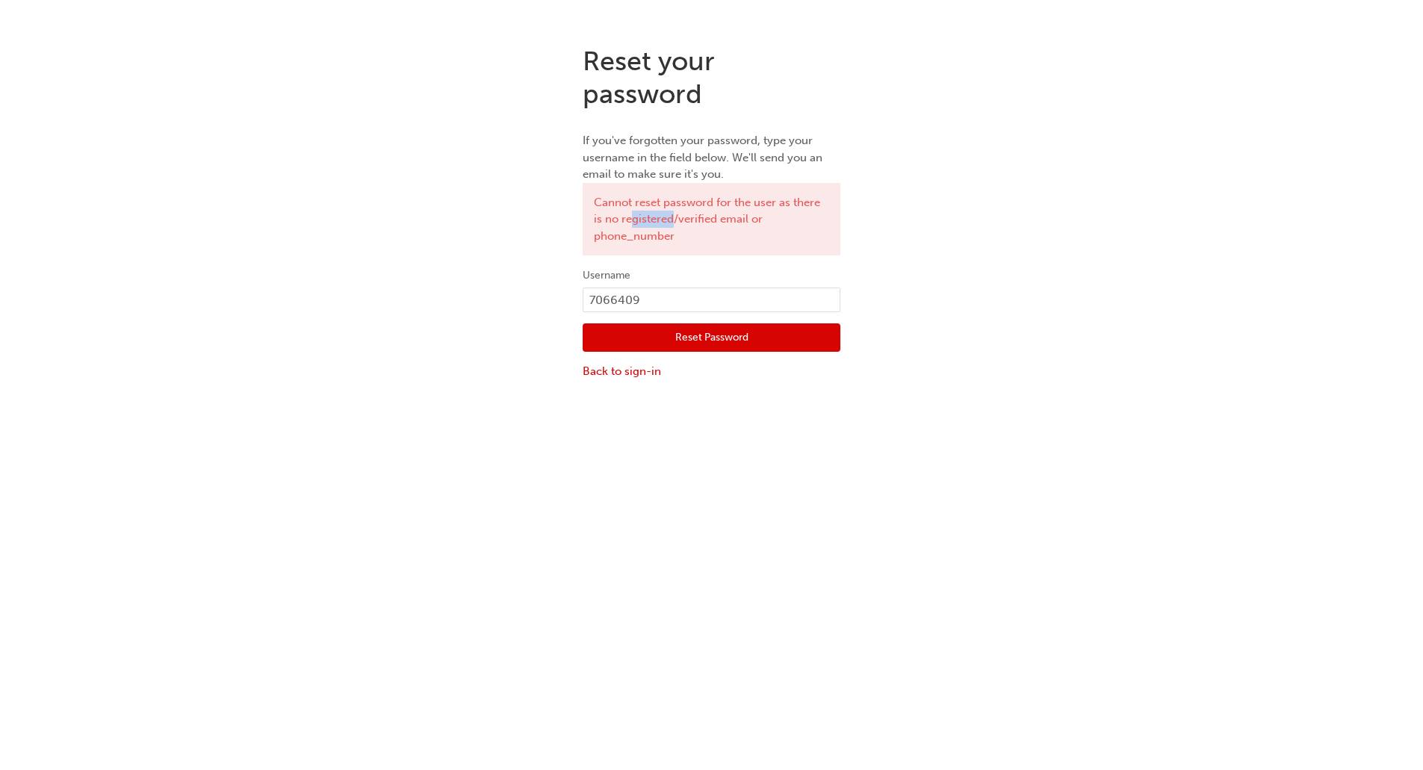
drag, startPoint x: 634, startPoint y: 223, endPoint x: 701, endPoint y: 223, distance: 66.5
click at [675, 222] on div "Cannot reset password for the user as there is no registered/verified email or …" at bounding box center [712, 219] width 258 height 73
click at [701, 223] on div "Cannot reset password for the user as there is no registered/verified email or …" at bounding box center [712, 219] width 258 height 73
click at [612, 376] on link "Back to sign-in" at bounding box center [712, 371] width 258 height 17
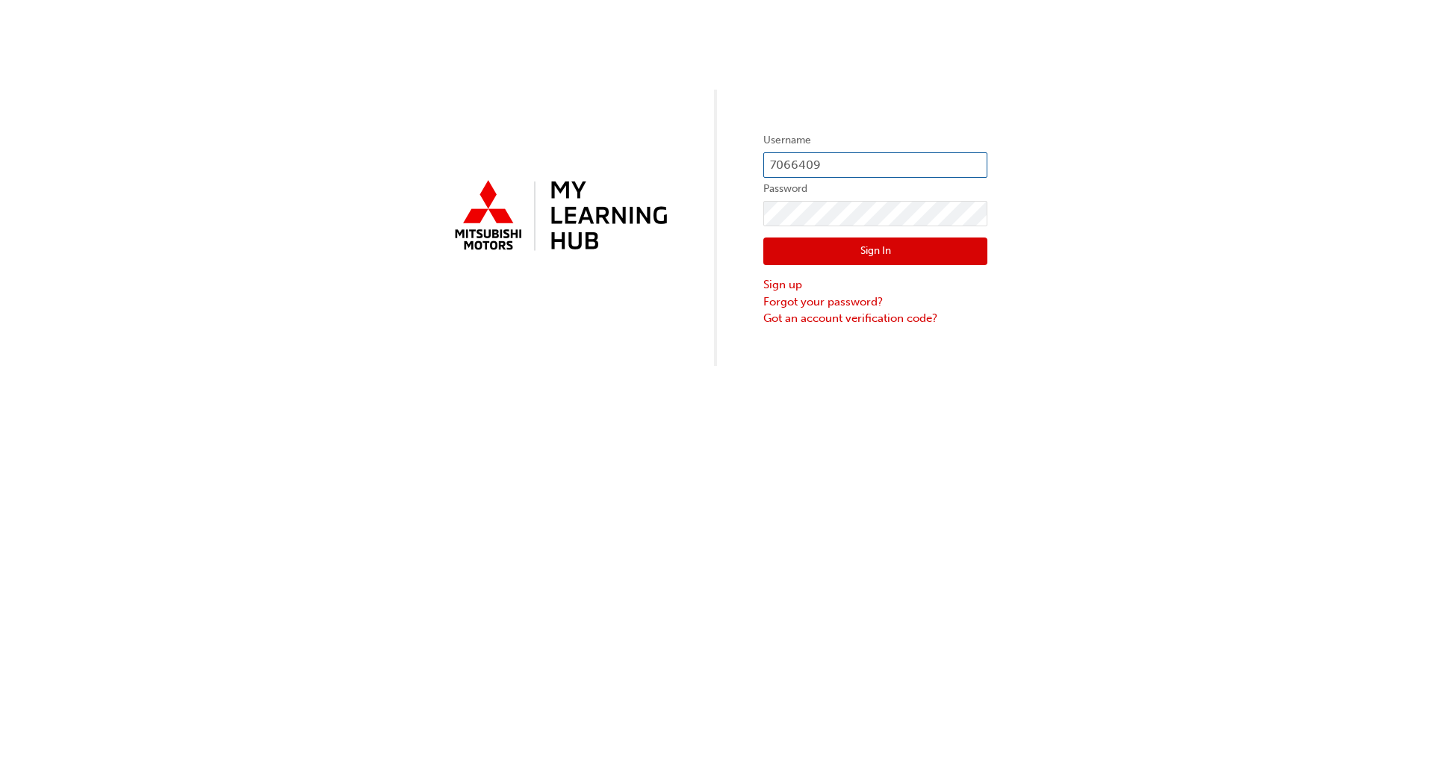
click at [817, 168] on input "7066409" at bounding box center [876, 164] width 224 height 25
click at [796, 171] on input "7066409" at bounding box center [876, 164] width 224 height 25
click at [780, 580] on div "Username 7066409 Password Sign In Sign up Forgot your password? Got an account …" at bounding box center [717, 385] width 1434 height 770
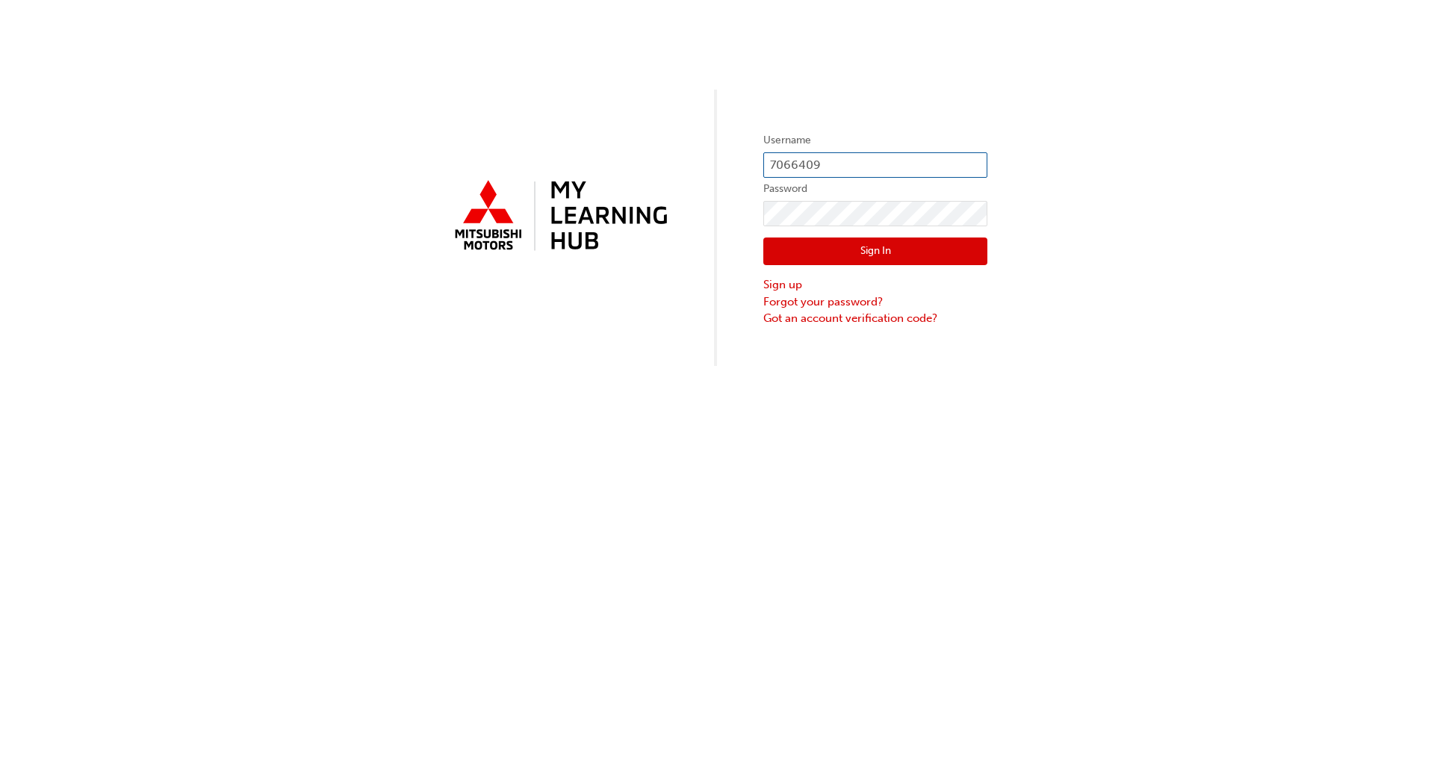
click at [808, 165] on input "7066409" at bounding box center [876, 164] width 224 height 25
click at [790, 167] on input "7066409" at bounding box center [876, 164] width 224 height 25
click at [791, 305] on link "Forgot your password?" at bounding box center [876, 302] width 224 height 17
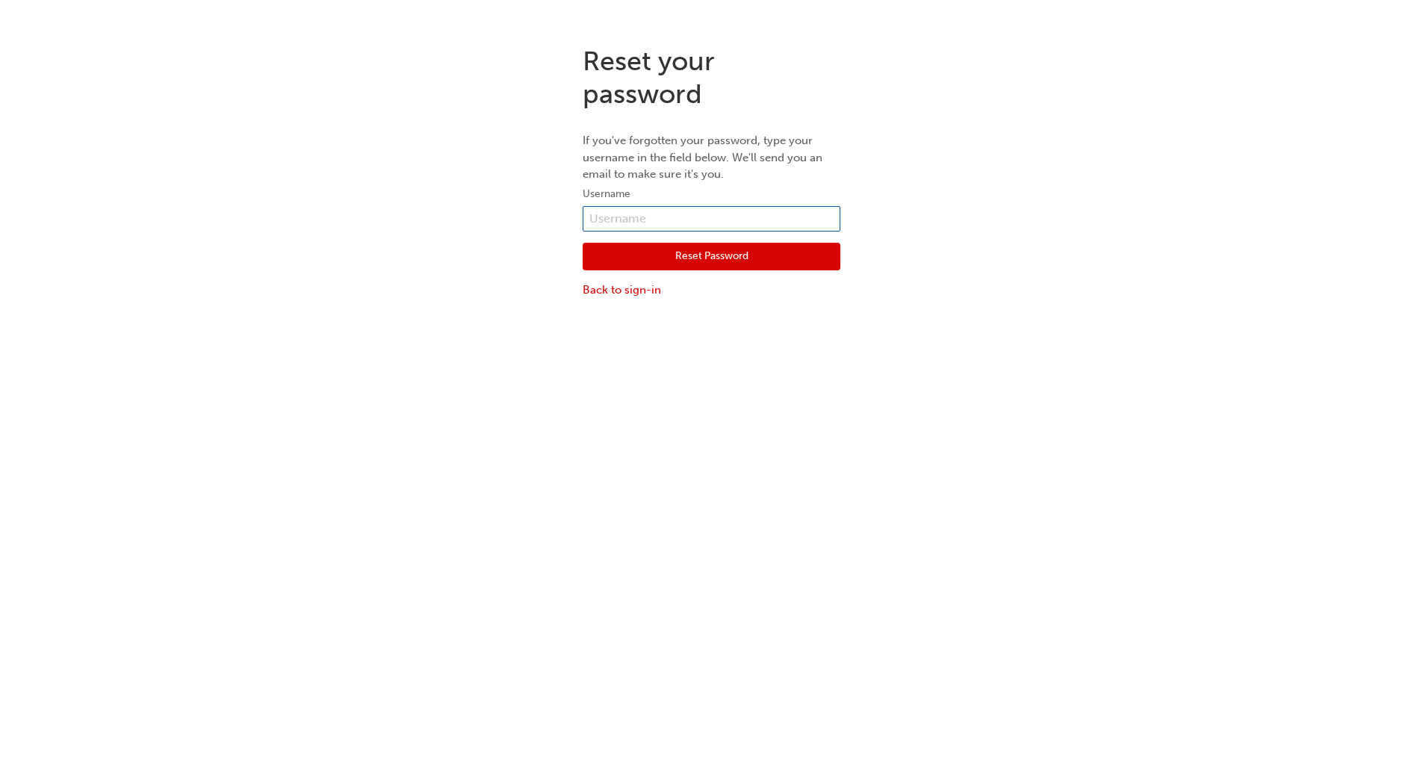
click at [646, 226] on input "text" at bounding box center [712, 218] width 258 height 25
paste input "7066409"
type input "7066409"
click at [614, 267] on button "Reset Password" at bounding box center [712, 257] width 258 height 28
